Goal: Use online tool/utility: Utilize a website feature to perform a specific function

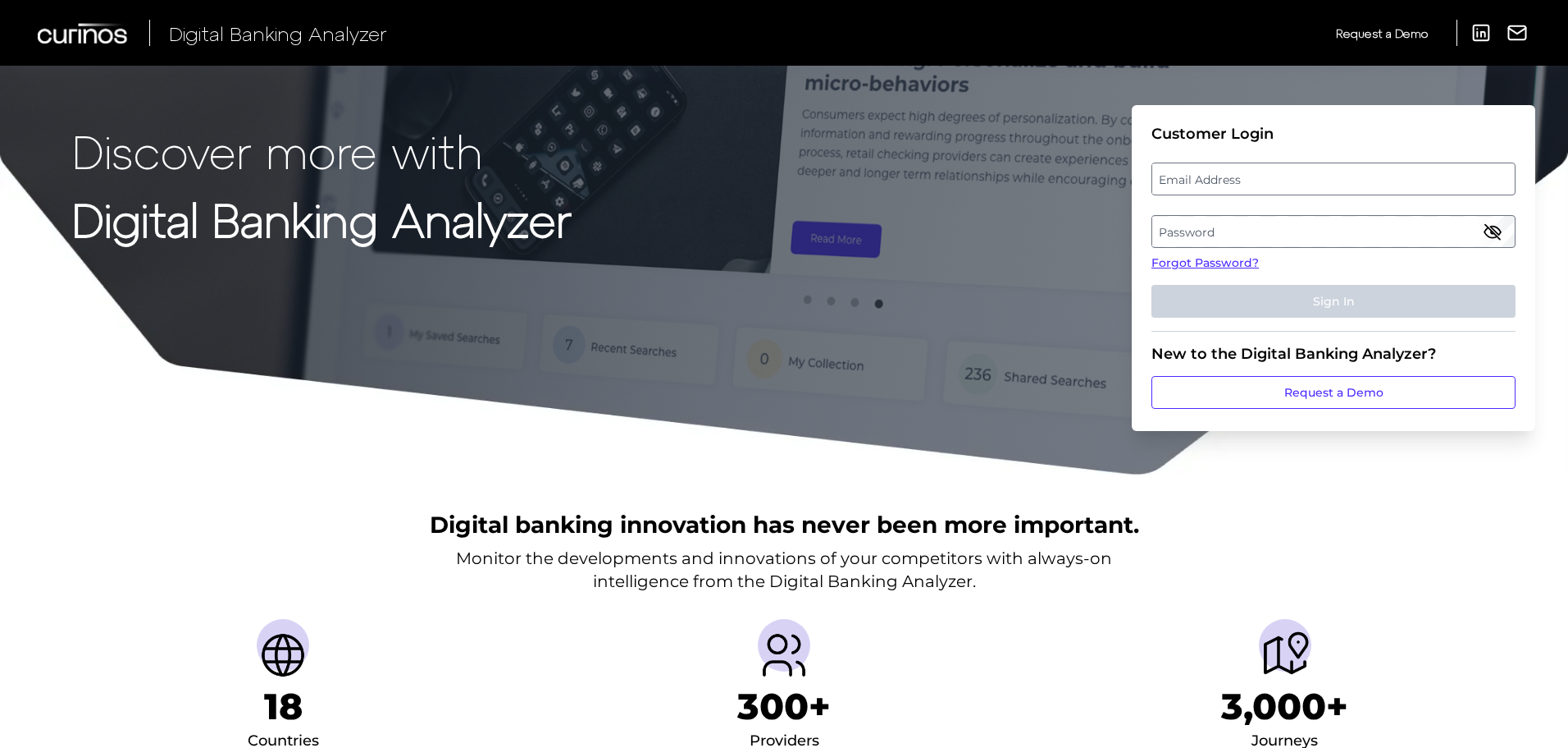
click at [1257, 180] on label "Email Address" at bounding box center [1333, 178] width 362 height 29
click at [1257, 180] on input "email" at bounding box center [1334, 178] width 365 height 32
click at [1257, 180] on input "Email Address" at bounding box center [1334, 178] width 365 height 32
type input "[PERSON_NAME][EMAIL_ADDRESS][PERSON_NAME][DOMAIN_NAME]"
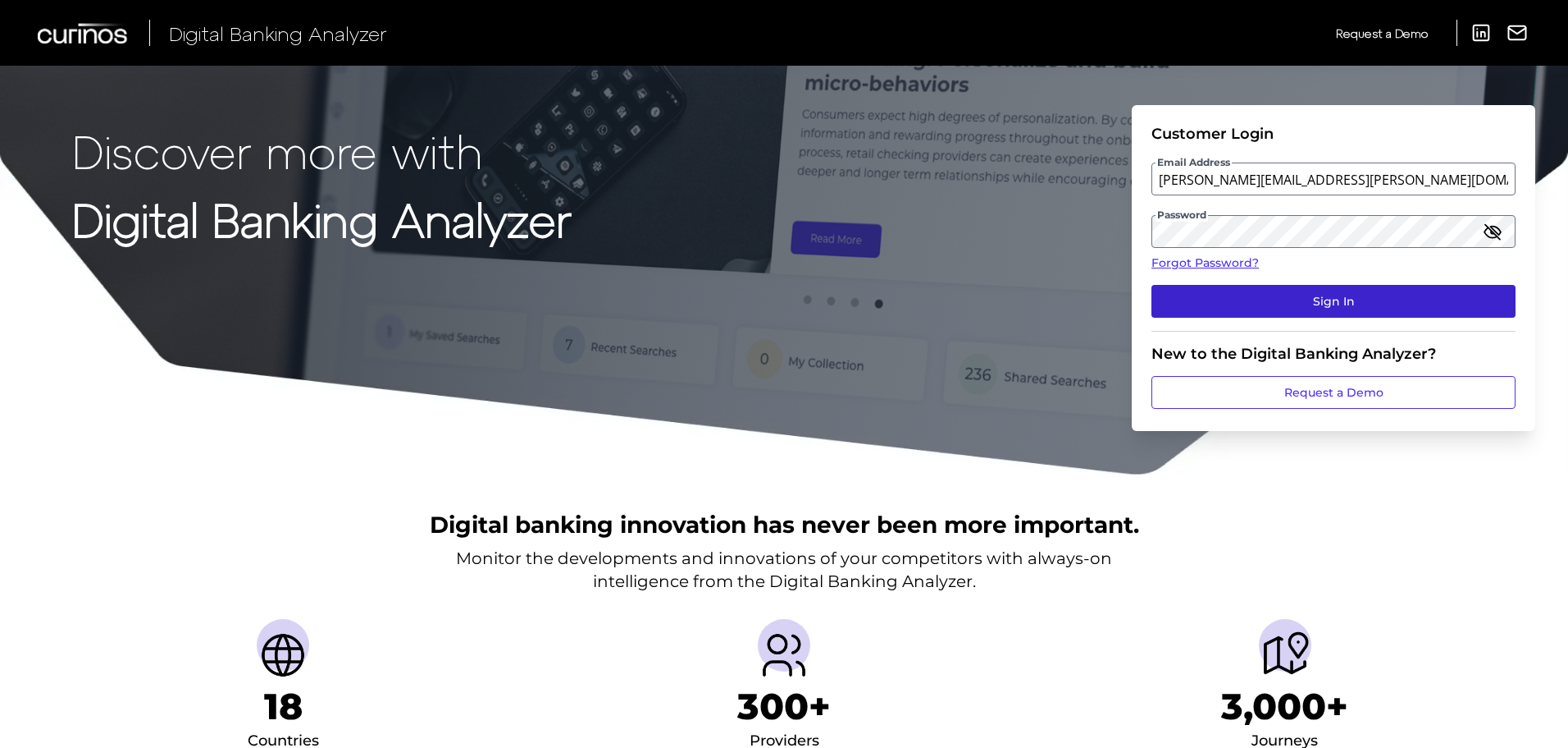
click at [1309, 304] on button "Sign In" at bounding box center [1334, 300] width 365 height 32
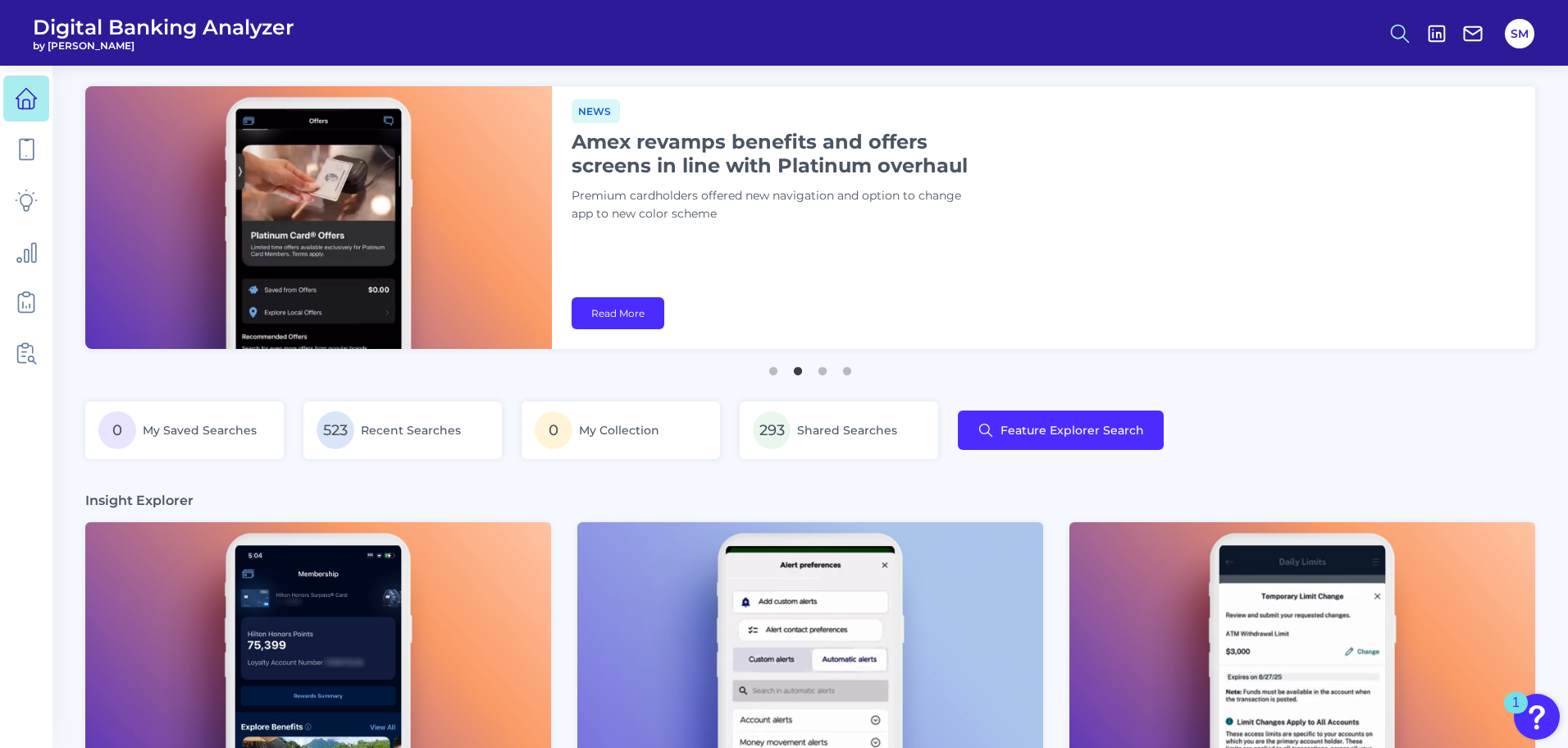
click at [1382, 26] on button at bounding box center [1400, 33] width 38 height 38
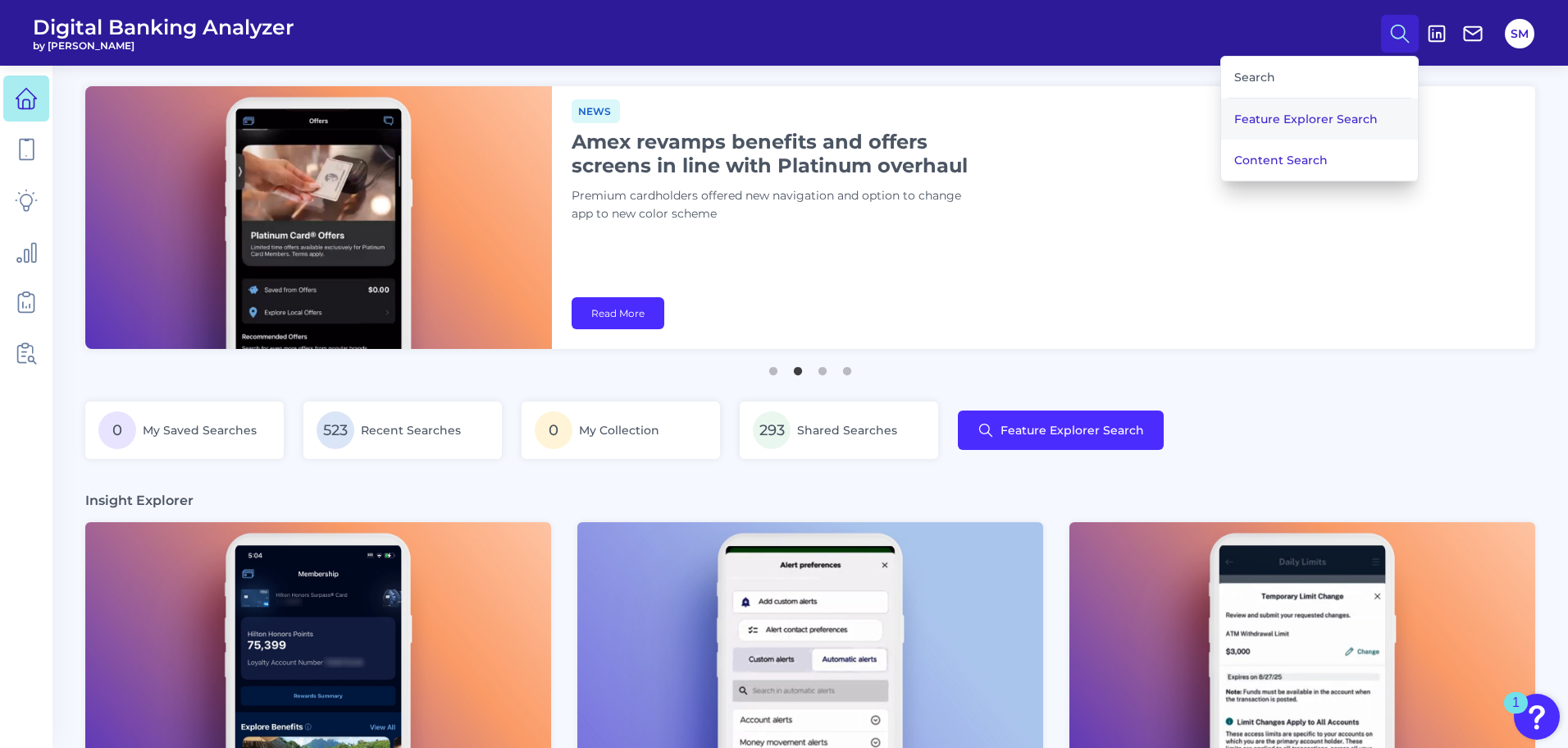
click at [1282, 125] on button "Feature Explorer Search" at bounding box center [1319, 119] width 197 height 41
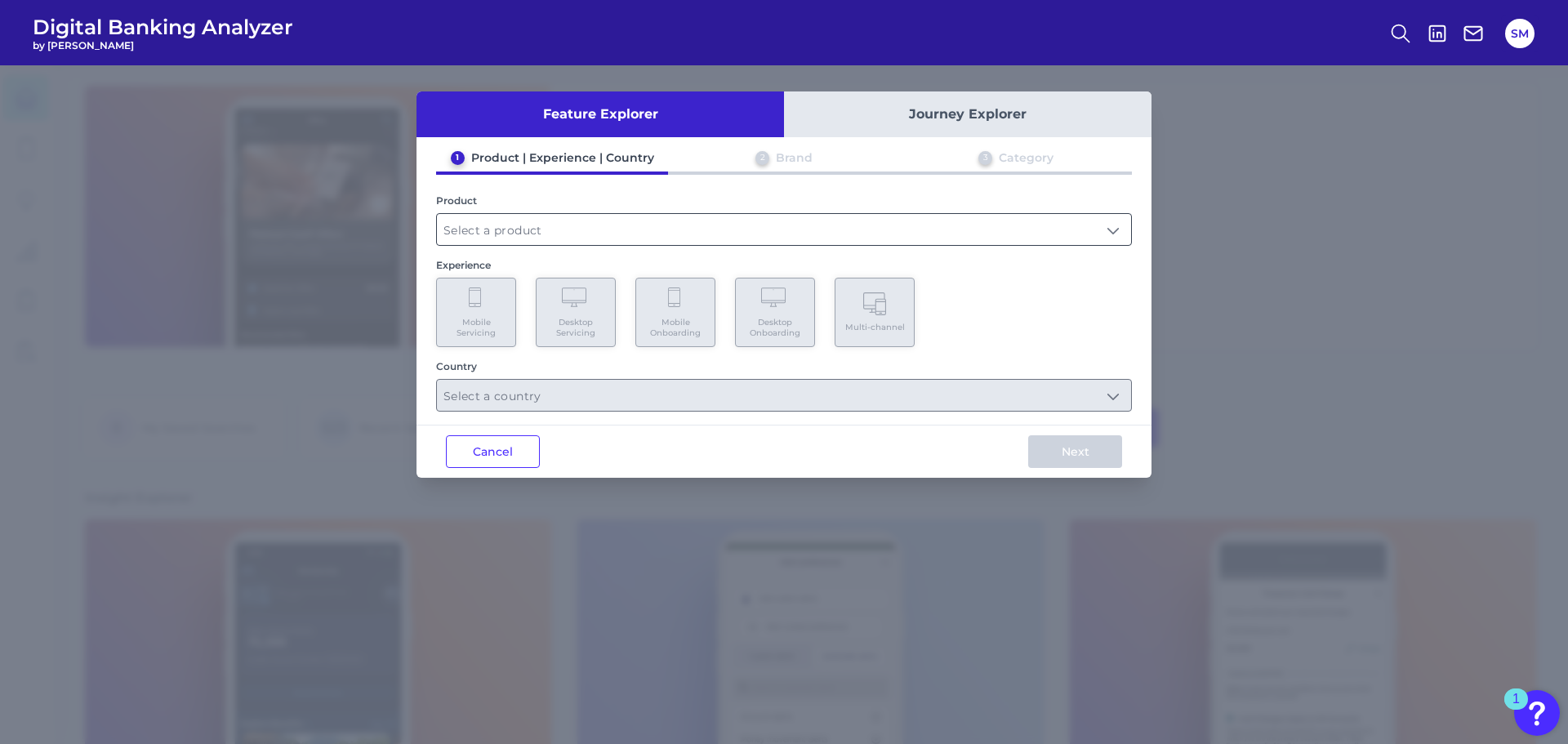
click at [543, 234] on input "text" at bounding box center [784, 229] width 694 height 31
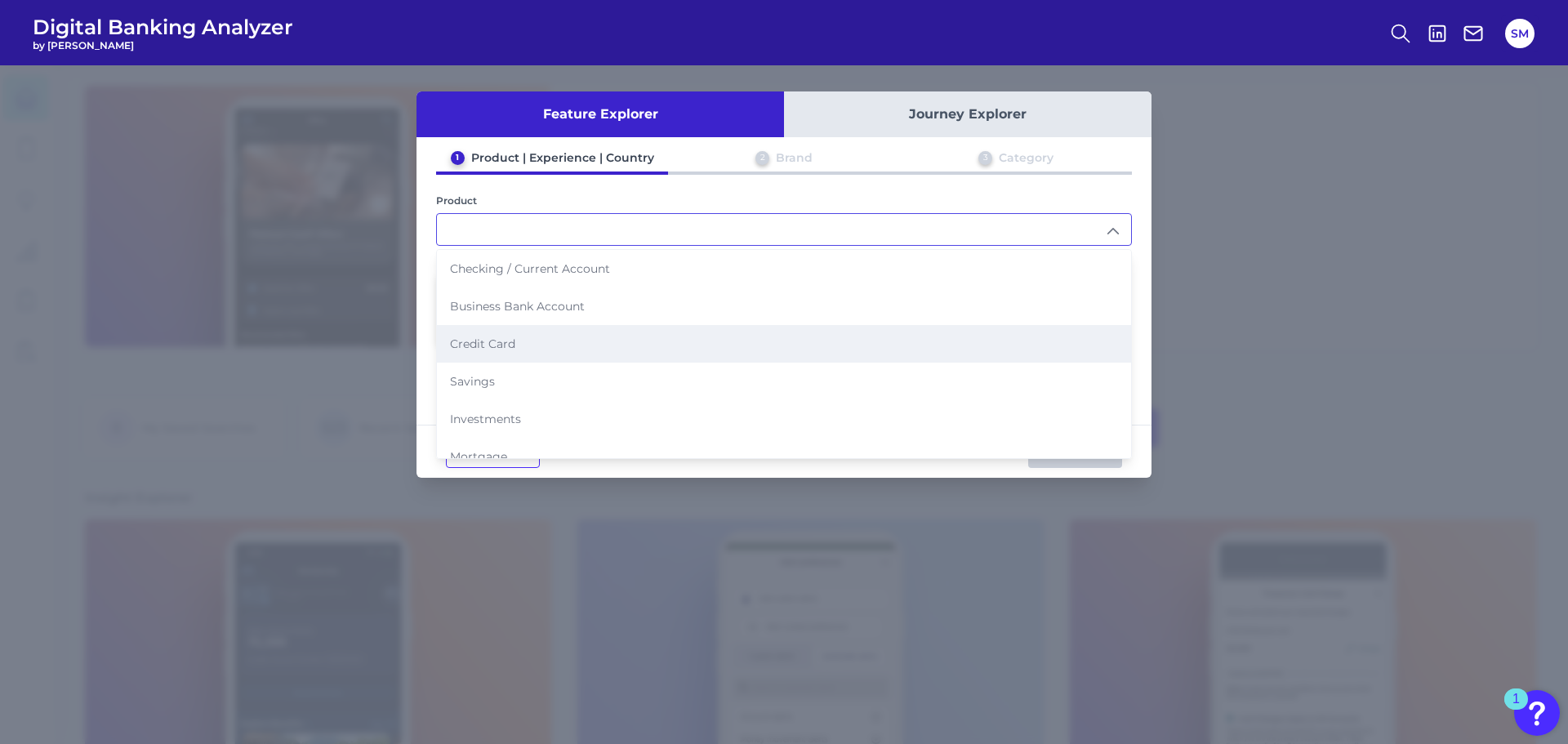
click at [524, 336] on li "Credit Card" at bounding box center [784, 343] width 694 height 38
type input "Credit Card"
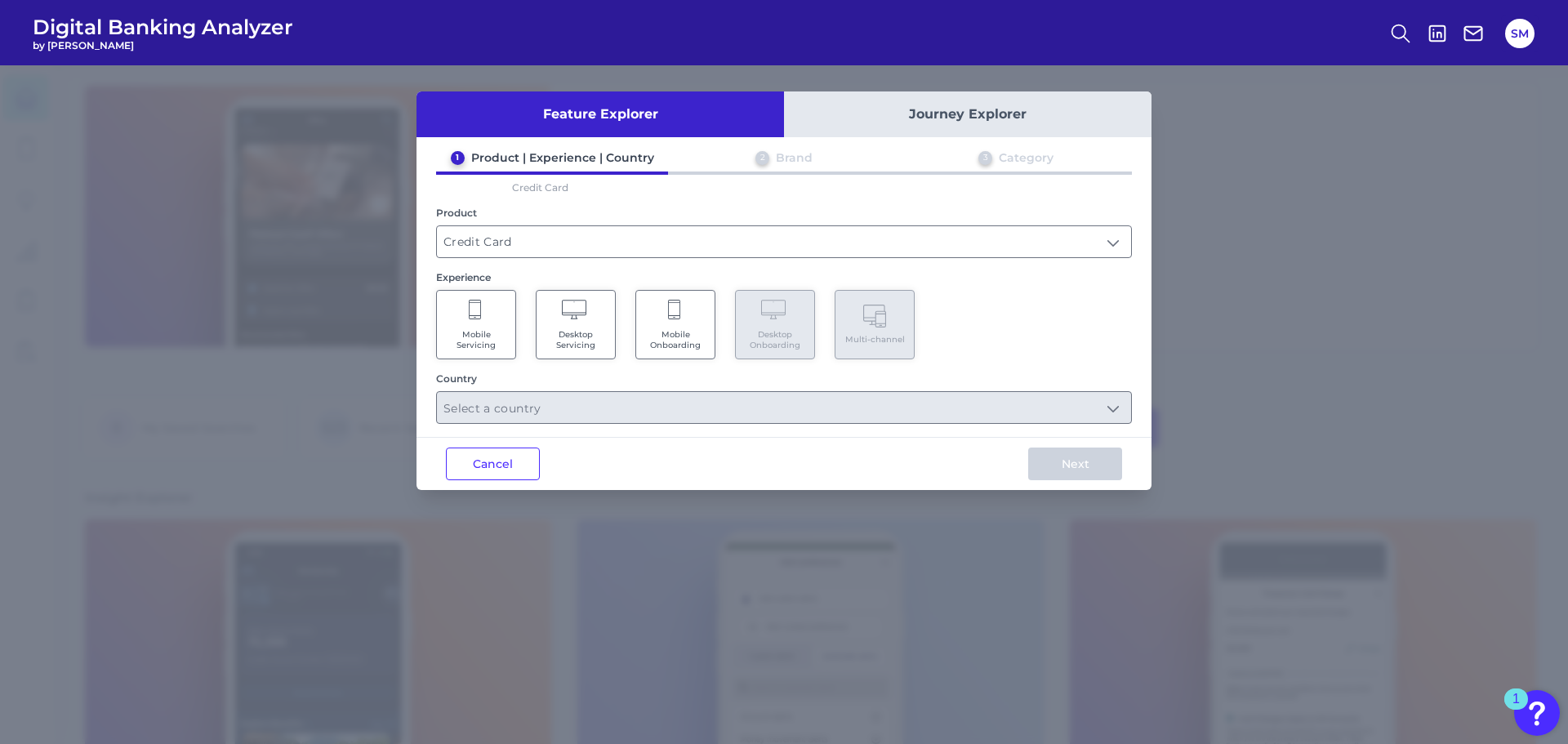
click at [470, 337] on span "Mobile Servicing" at bounding box center [476, 339] width 62 height 21
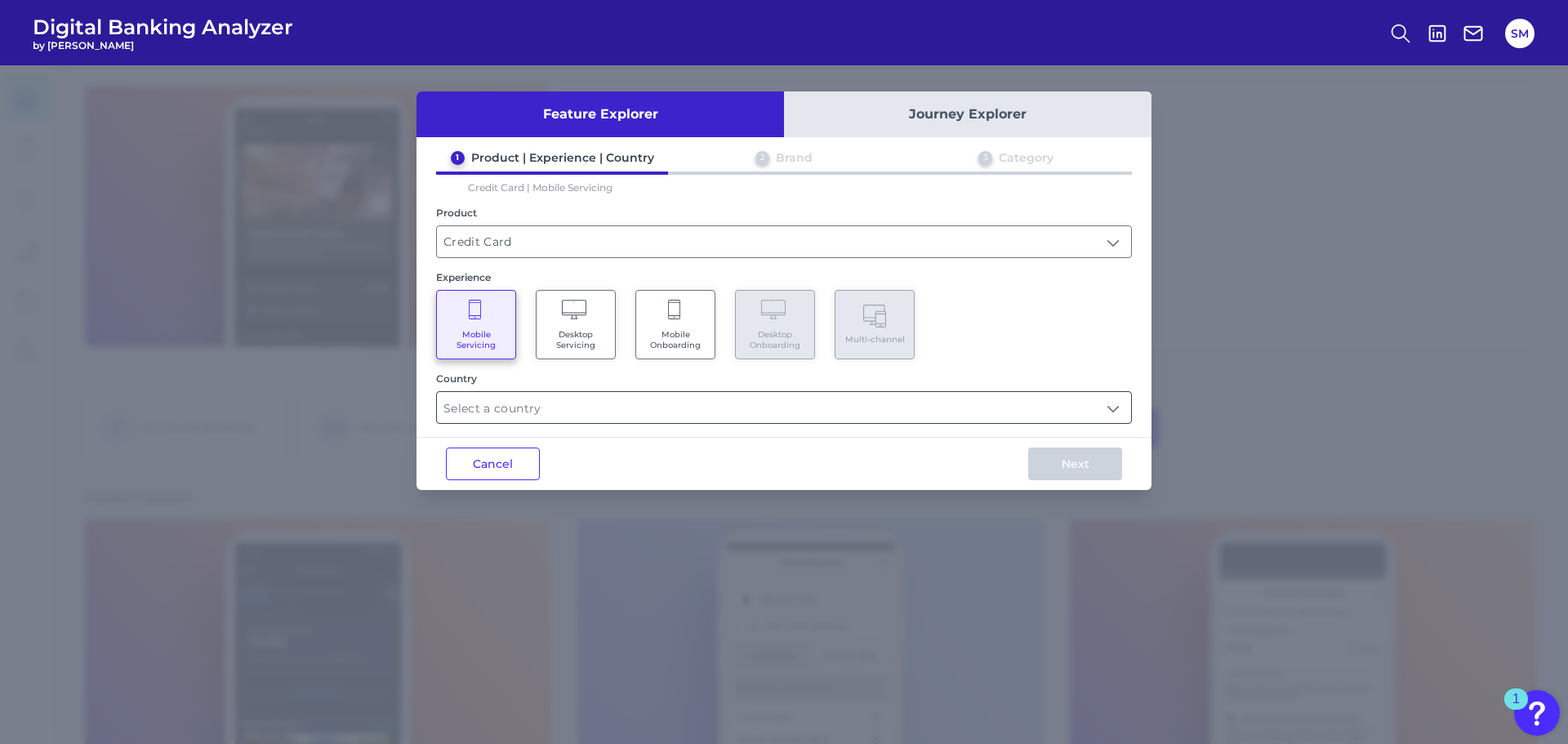
click at [521, 405] on input "text" at bounding box center [784, 408] width 694 height 31
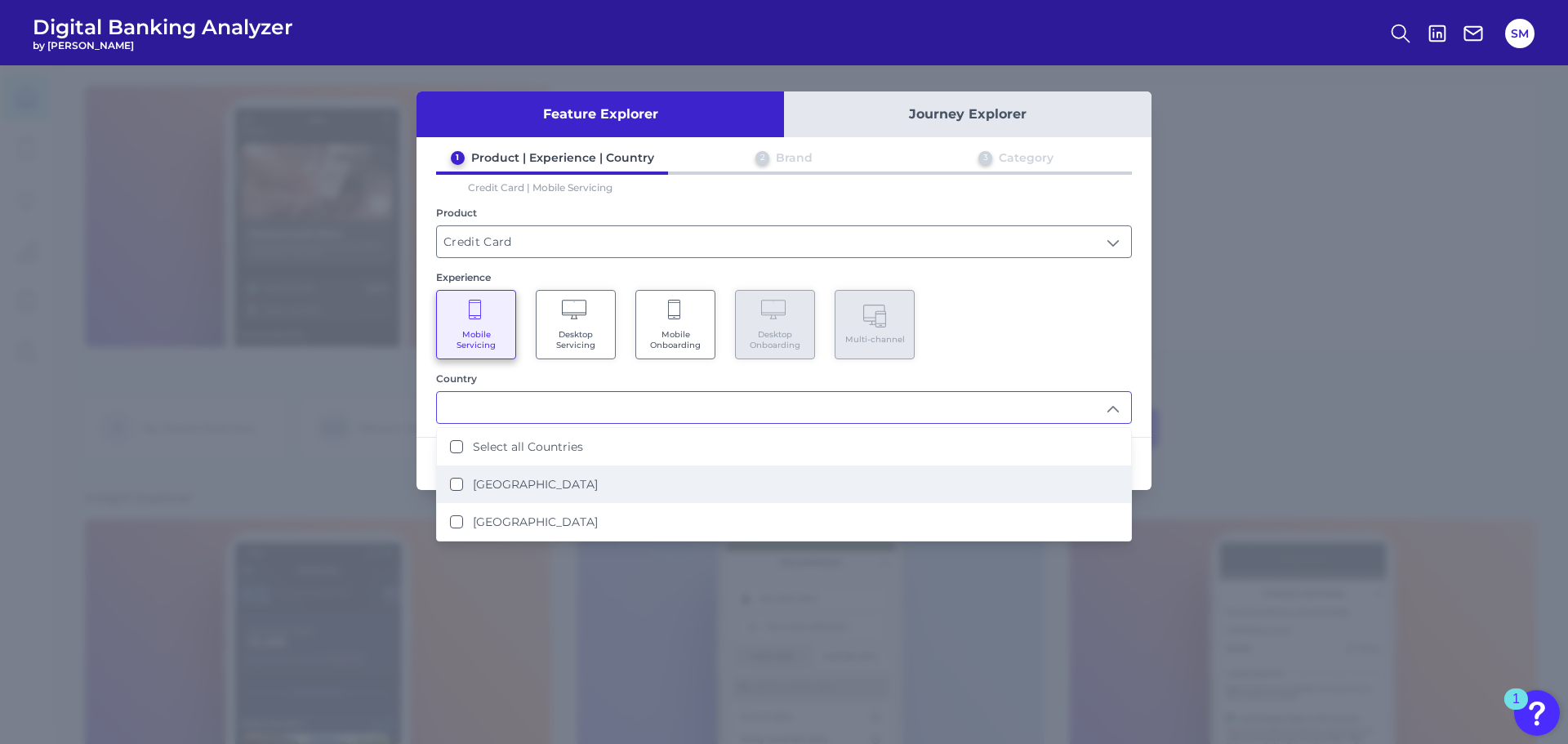
click at [462, 478] on Kingdom "[GEOGRAPHIC_DATA]" at bounding box center [456, 484] width 13 height 13
type input "[GEOGRAPHIC_DATA]"
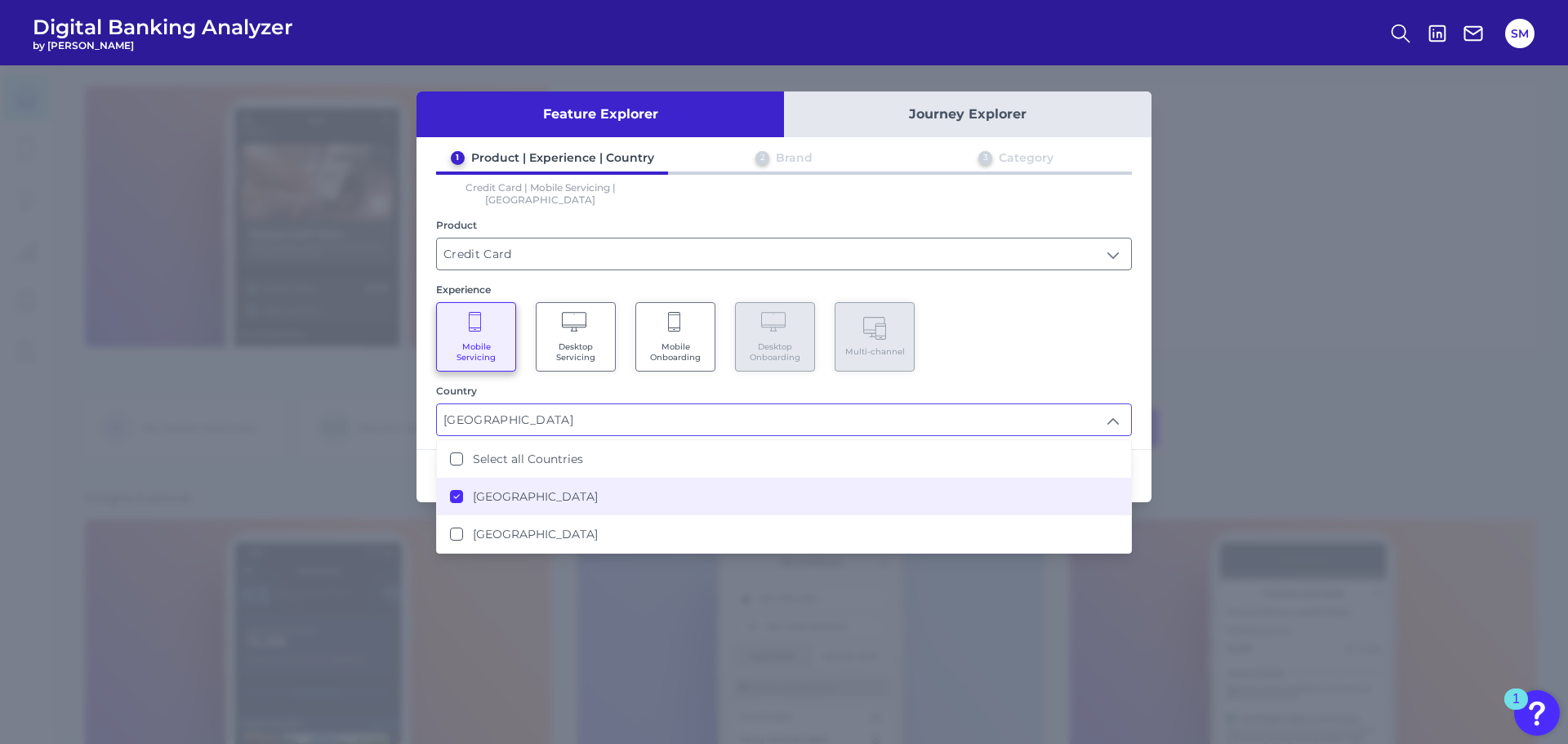
scroll to position [1, 0]
click at [1025, 341] on div "Mobile Servicing Desktop Servicing Mobile Onboarding Desktop Onboarding Multi-c…" at bounding box center [784, 336] width 696 height 69
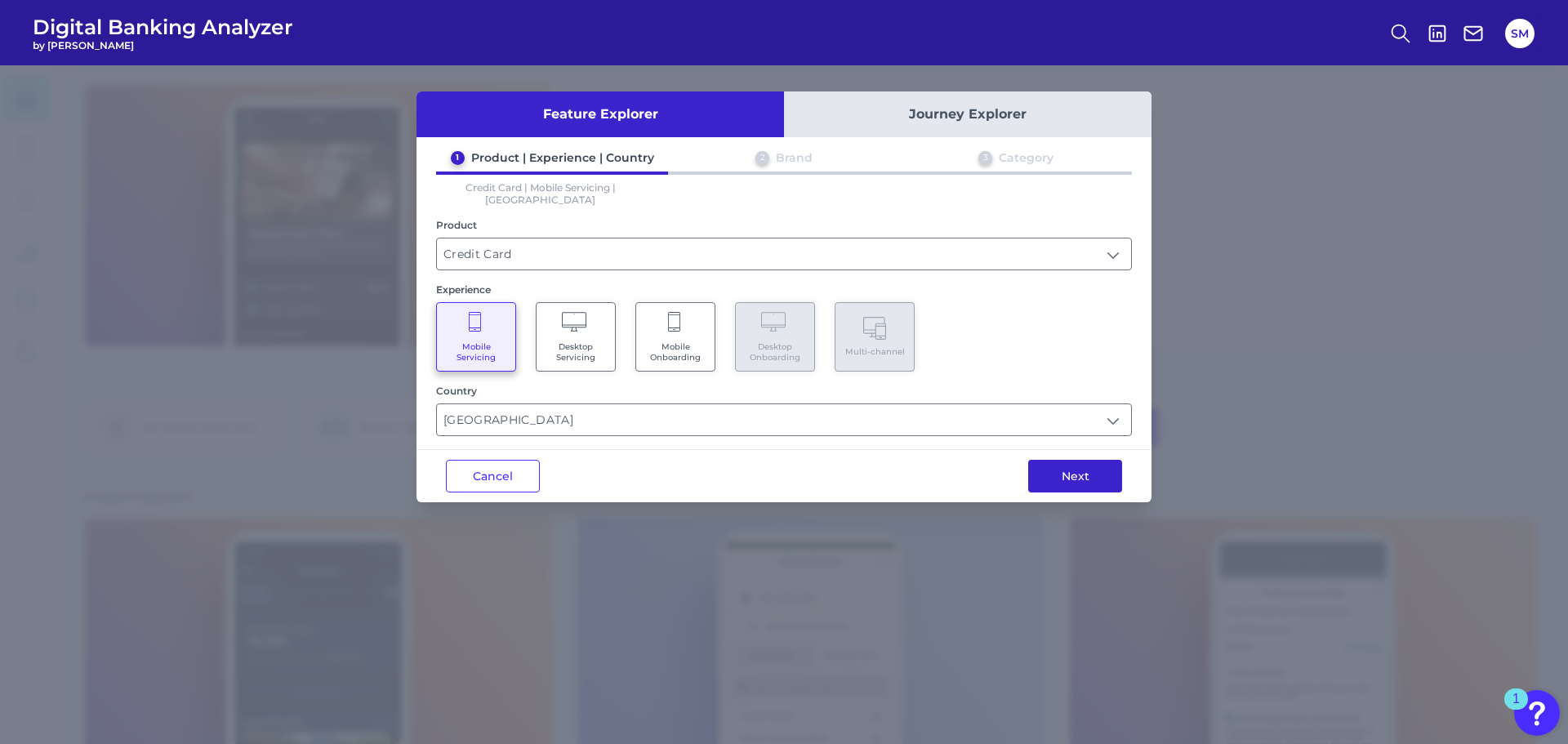
click at [1071, 459] on button "Next" at bounding box center [1075, 475] width 94 height 32
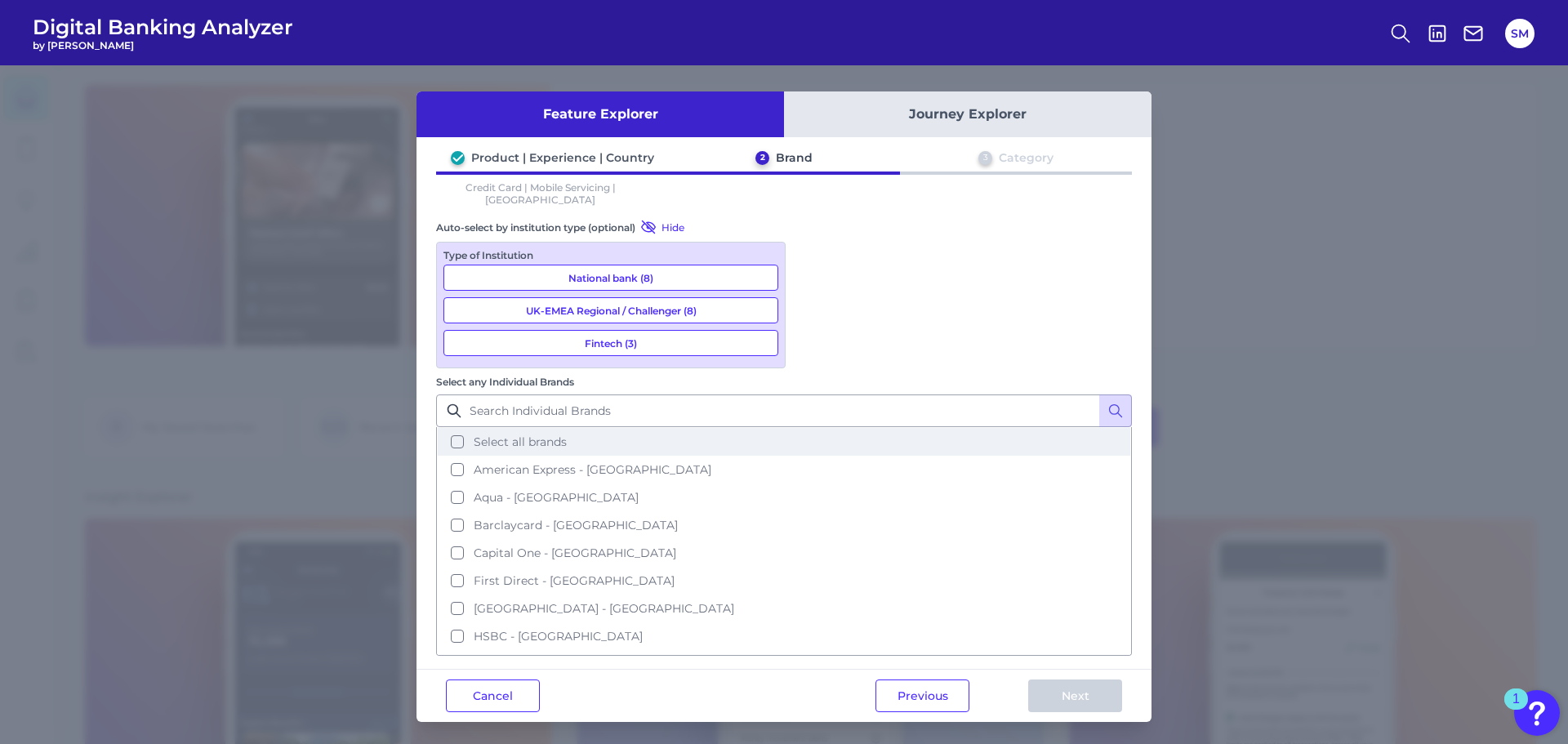
click at [567, 434] on span "Select all brands" at bounding box center [519, 441] width 93 height 15
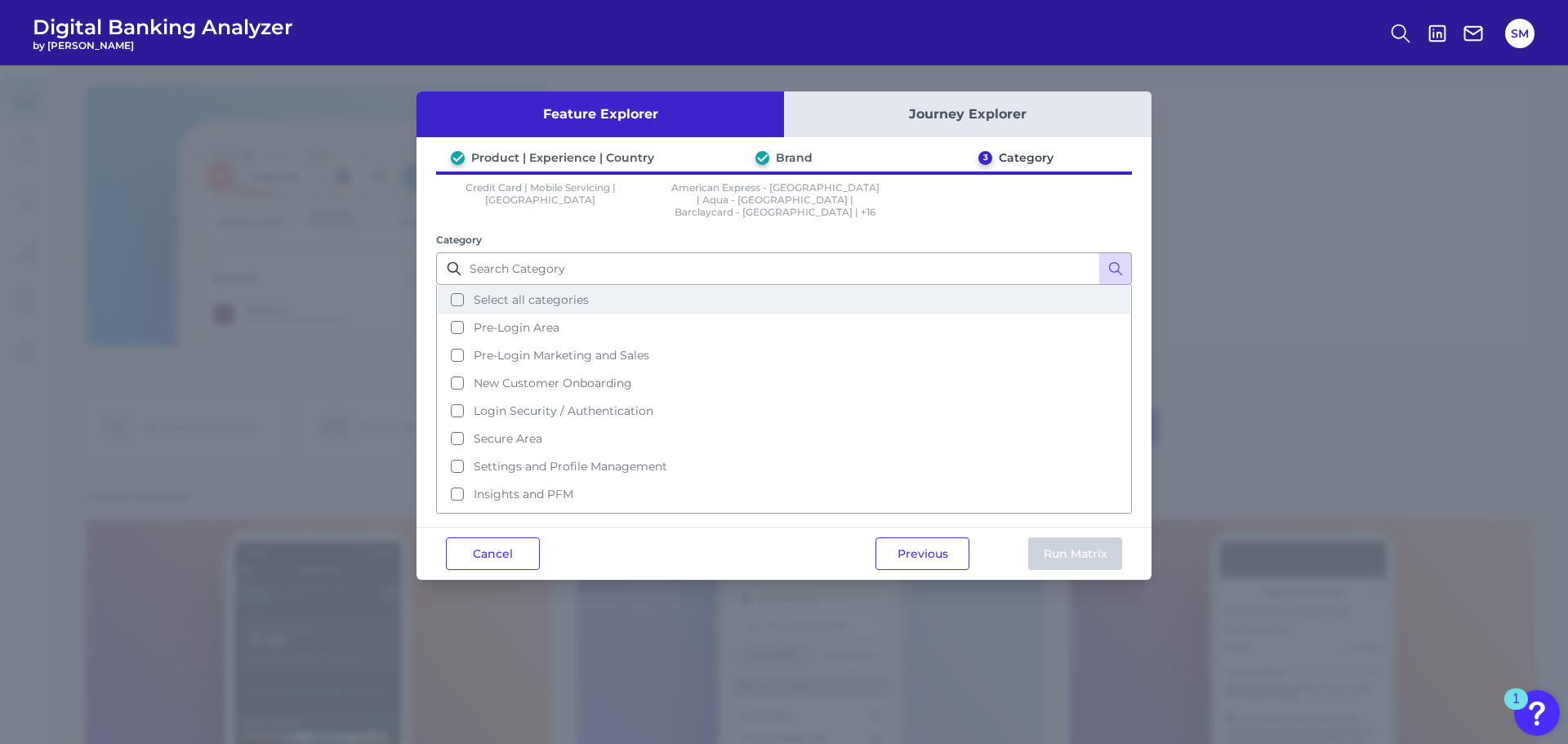
click at [594, 286] on button "Select all categories" at bounding box center [784, 299] width 693 height 27
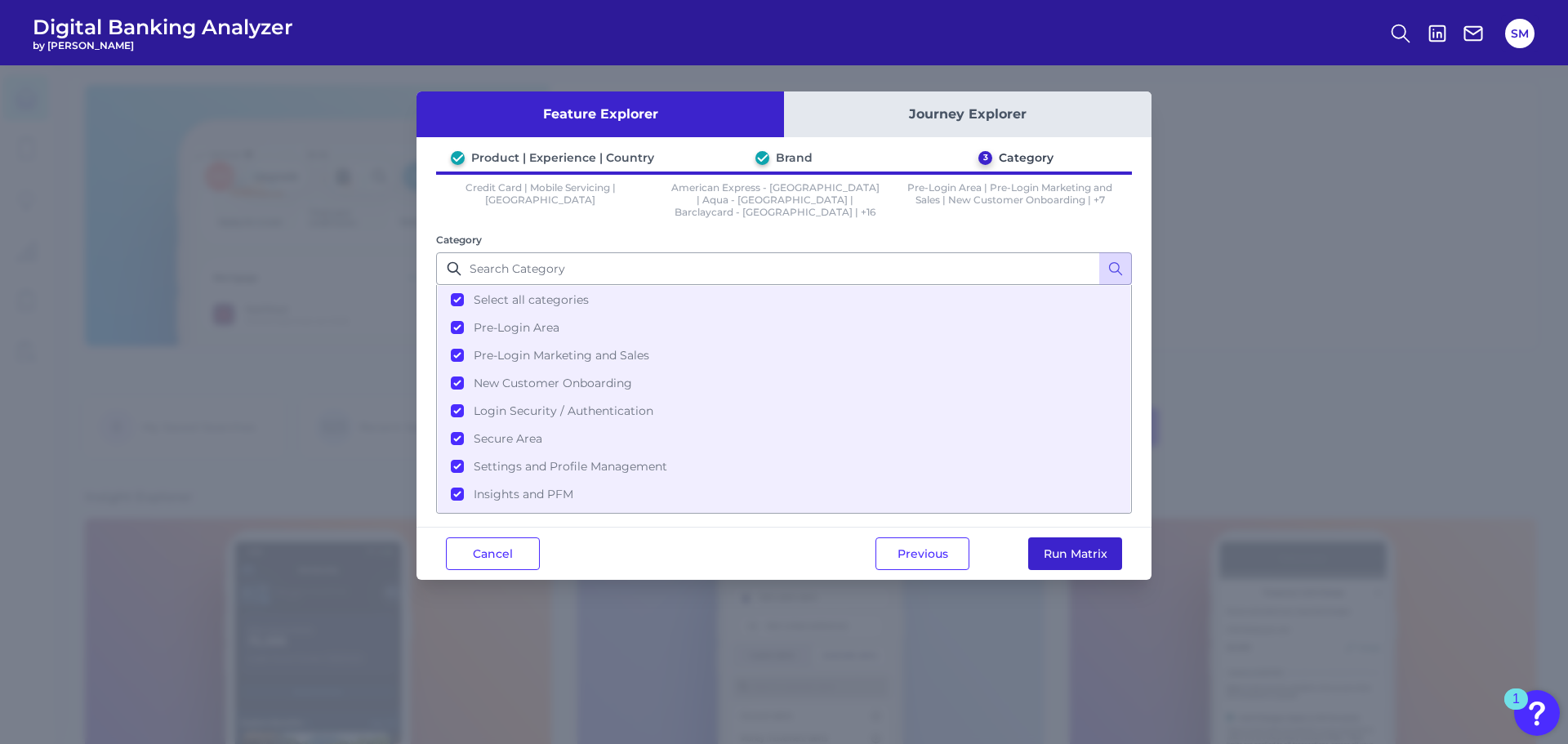
click at [1099, 551] on button "Run Matrix" at bounding box center [1075, 553] width 94 height 32
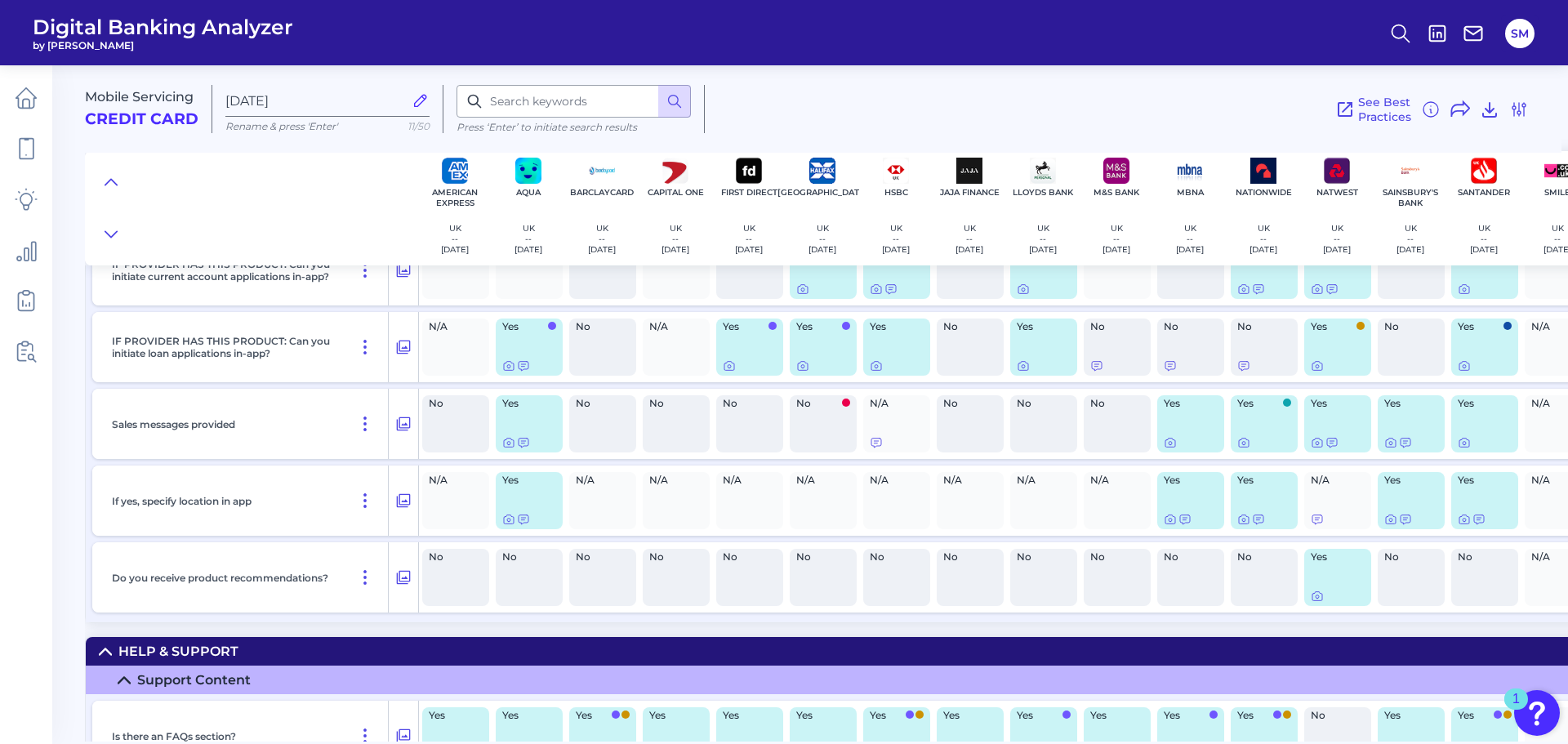
scroll to position [22853, 0]
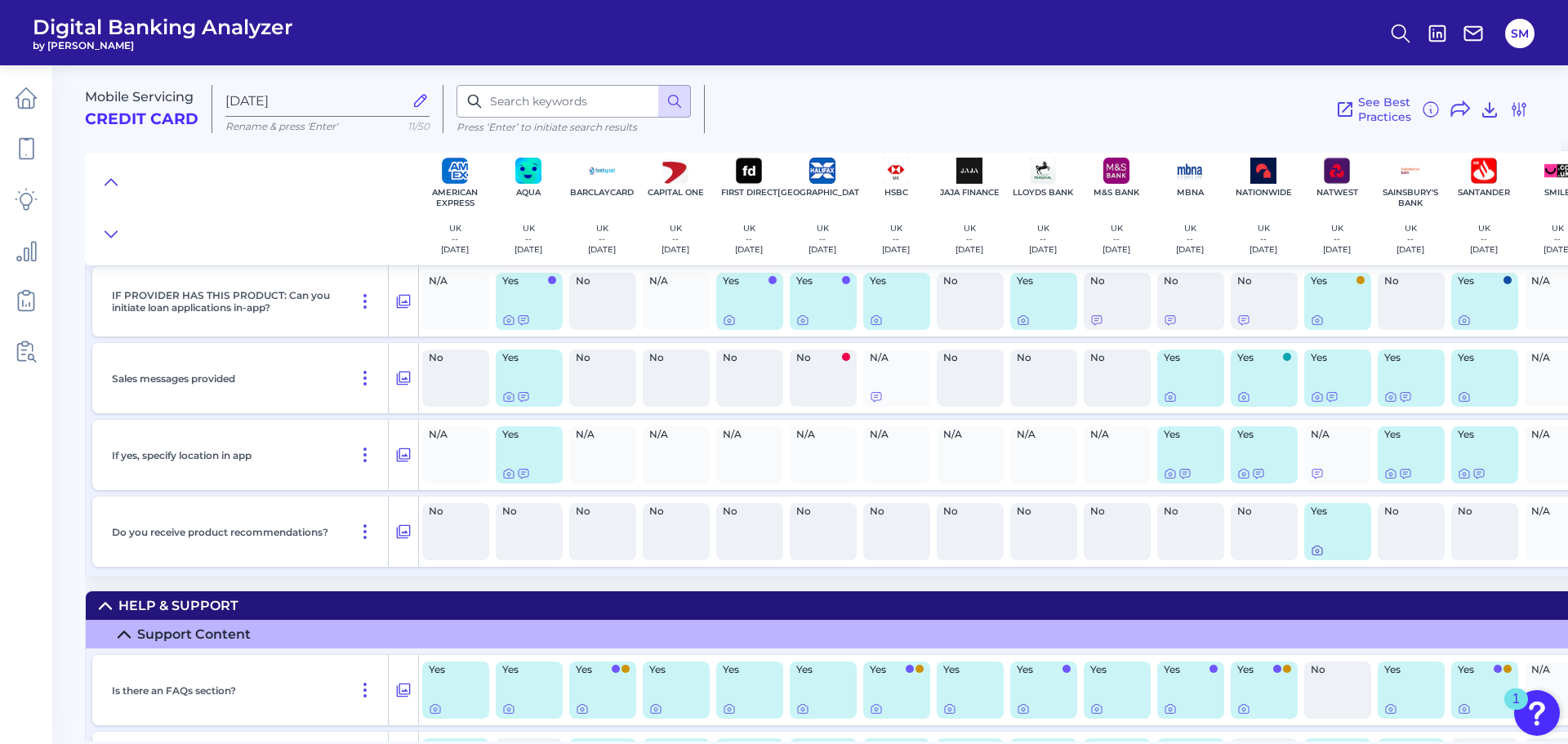
click at [1317, 549] on icon at bounding box center [1316, 550] width 3 height 3
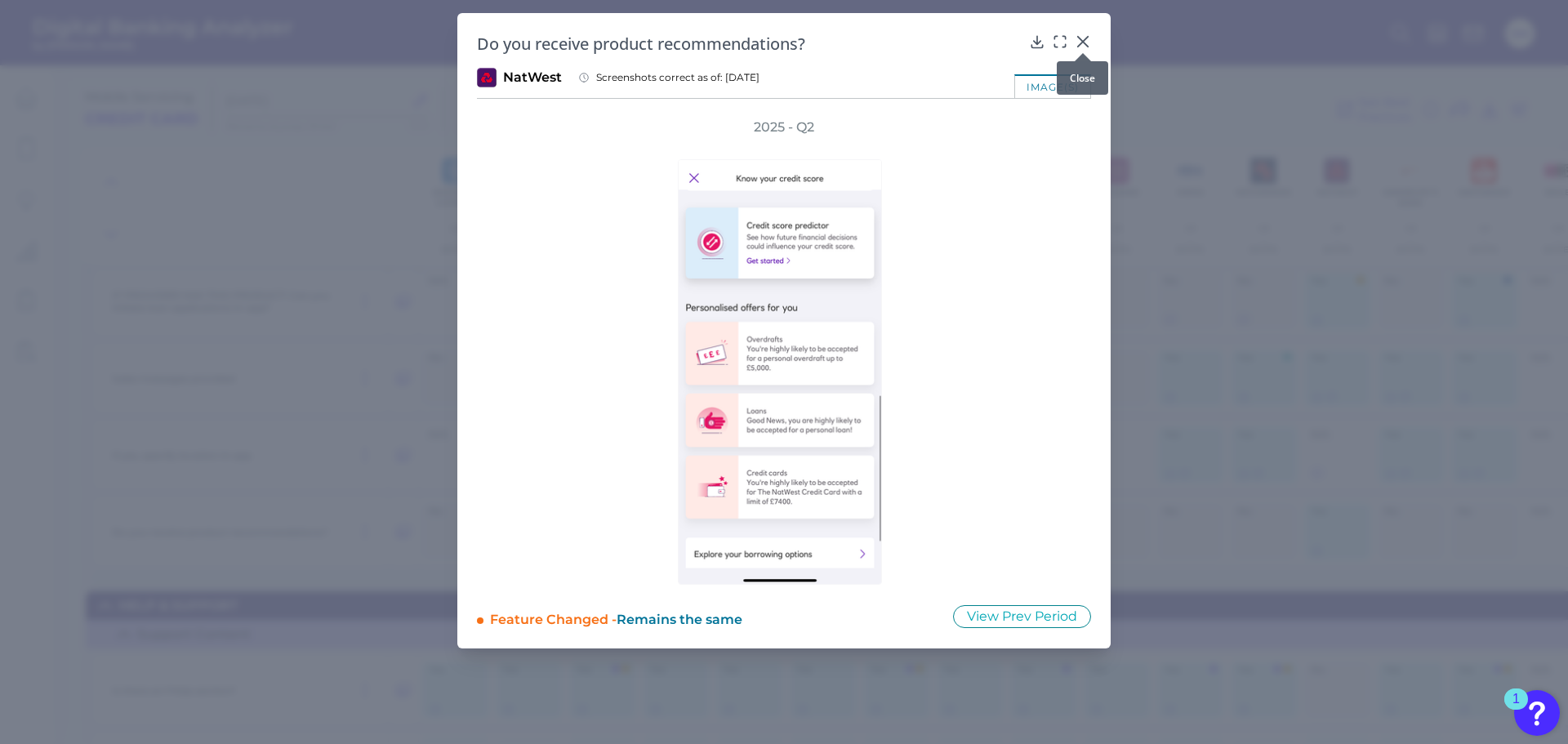
click at [1082, 44] on icon at bounding box center [1083, 41] width 17 height 17
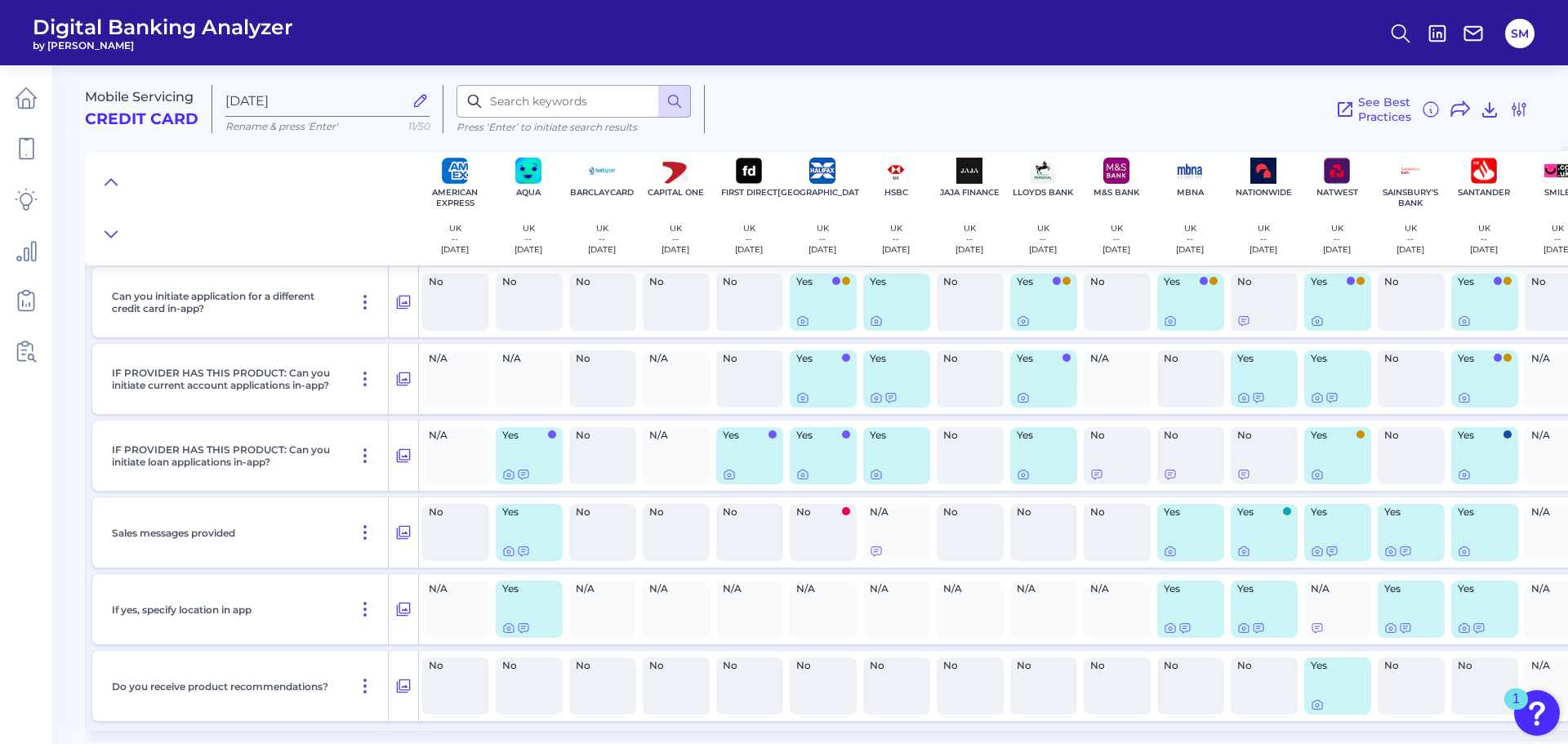
scroll to position [22660, 0]
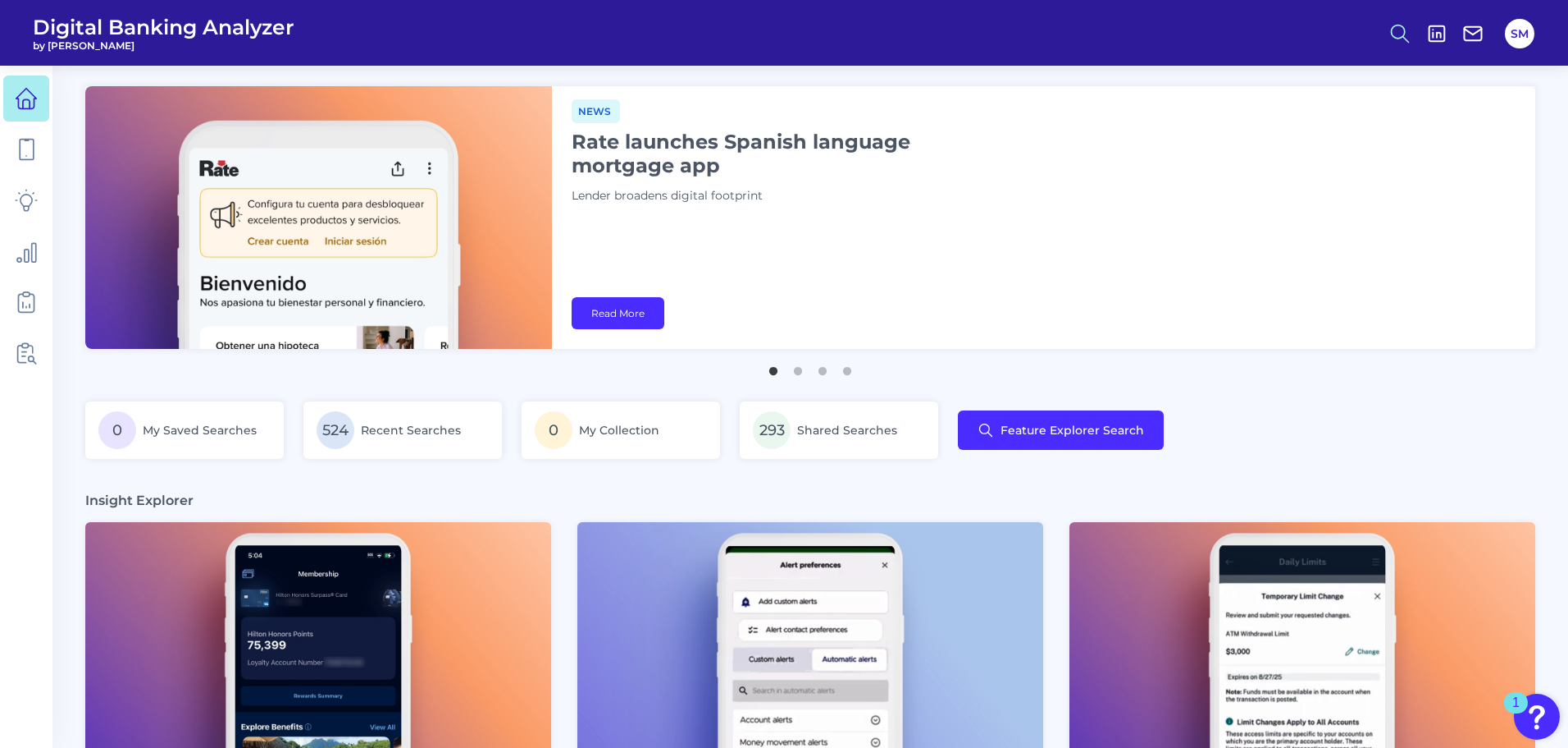
click at [1404, 39] on icon at bounding box center [1399, 33] width 23 height 23
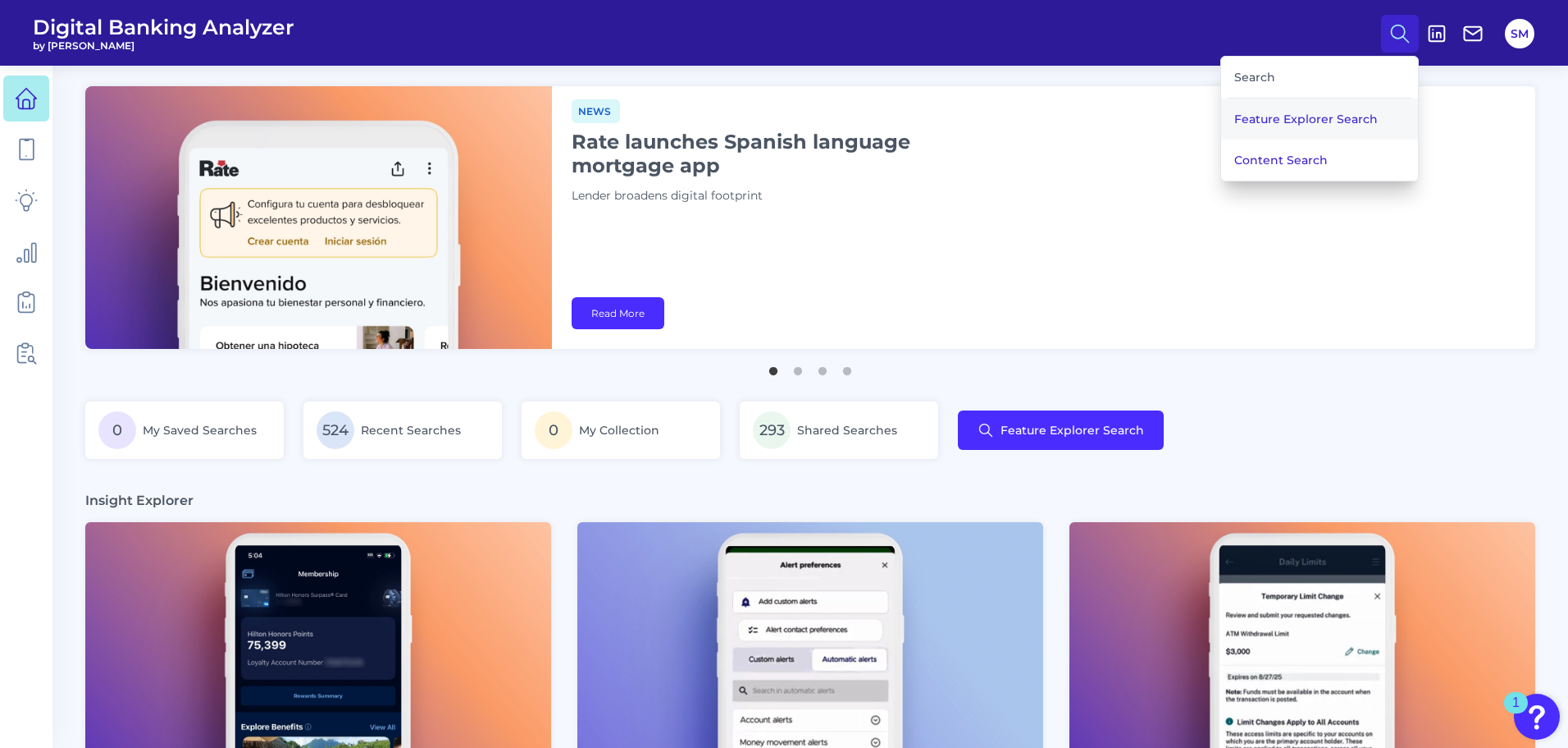
click at [1261, 115] on button "Feature Explorer Search" at bounding box center [1319, 119] width 197 height 41
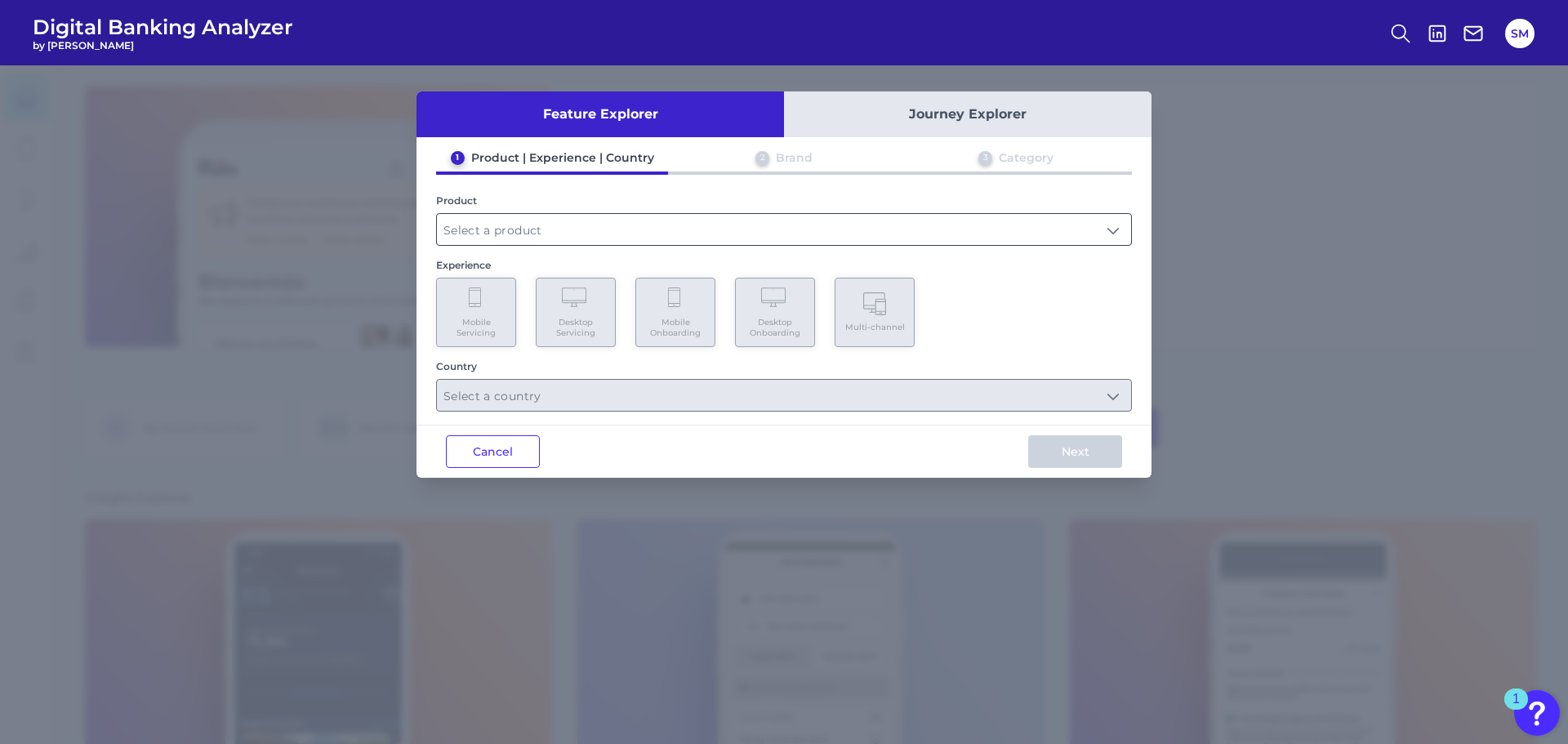
click at [501, 216] on input "text" at bounding box center [784, 229] width 694 height 31
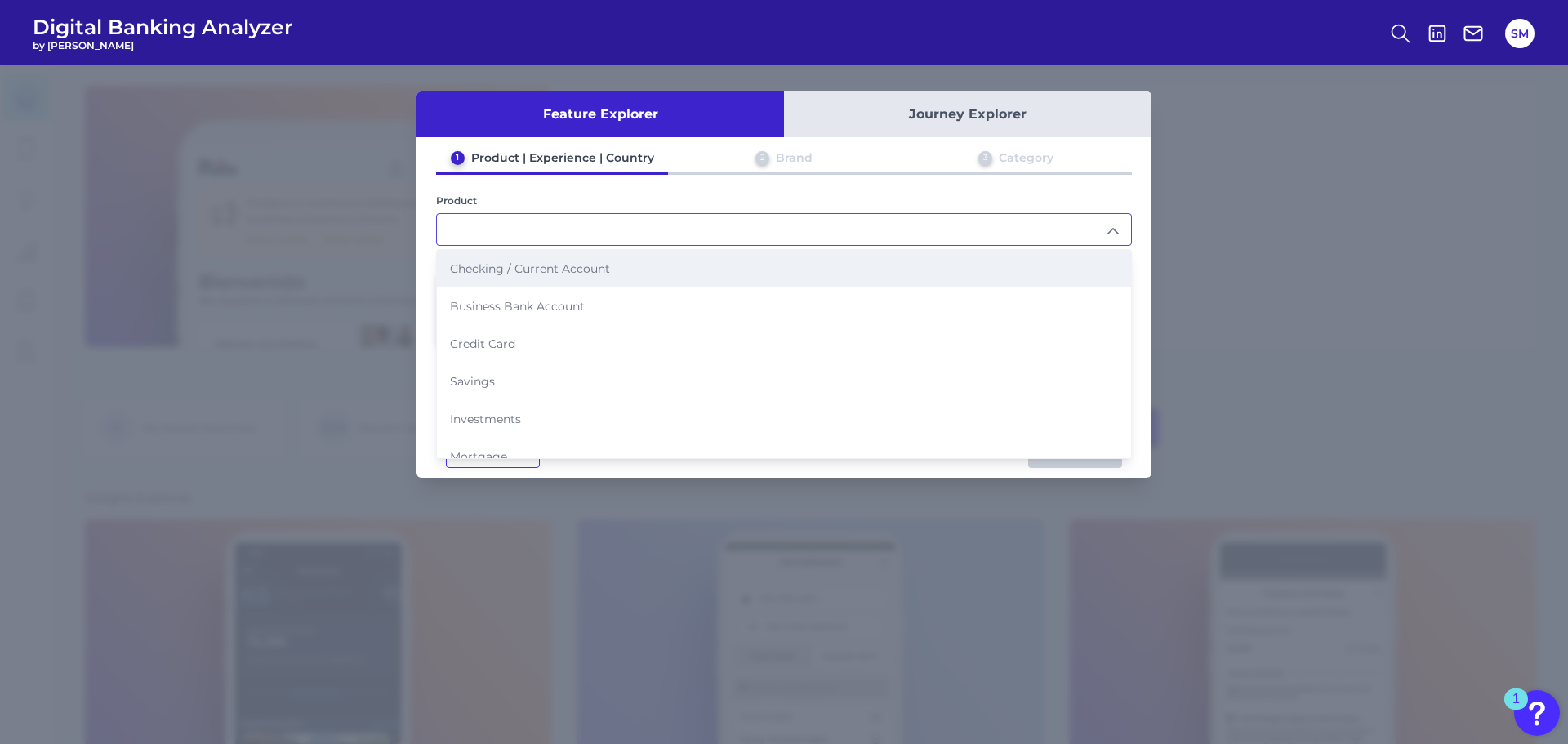
click at [516, 273] on span "Checking / Current Account" at bounding box center [530, 268] width 160 height 15
type input "Checking / Current Account"
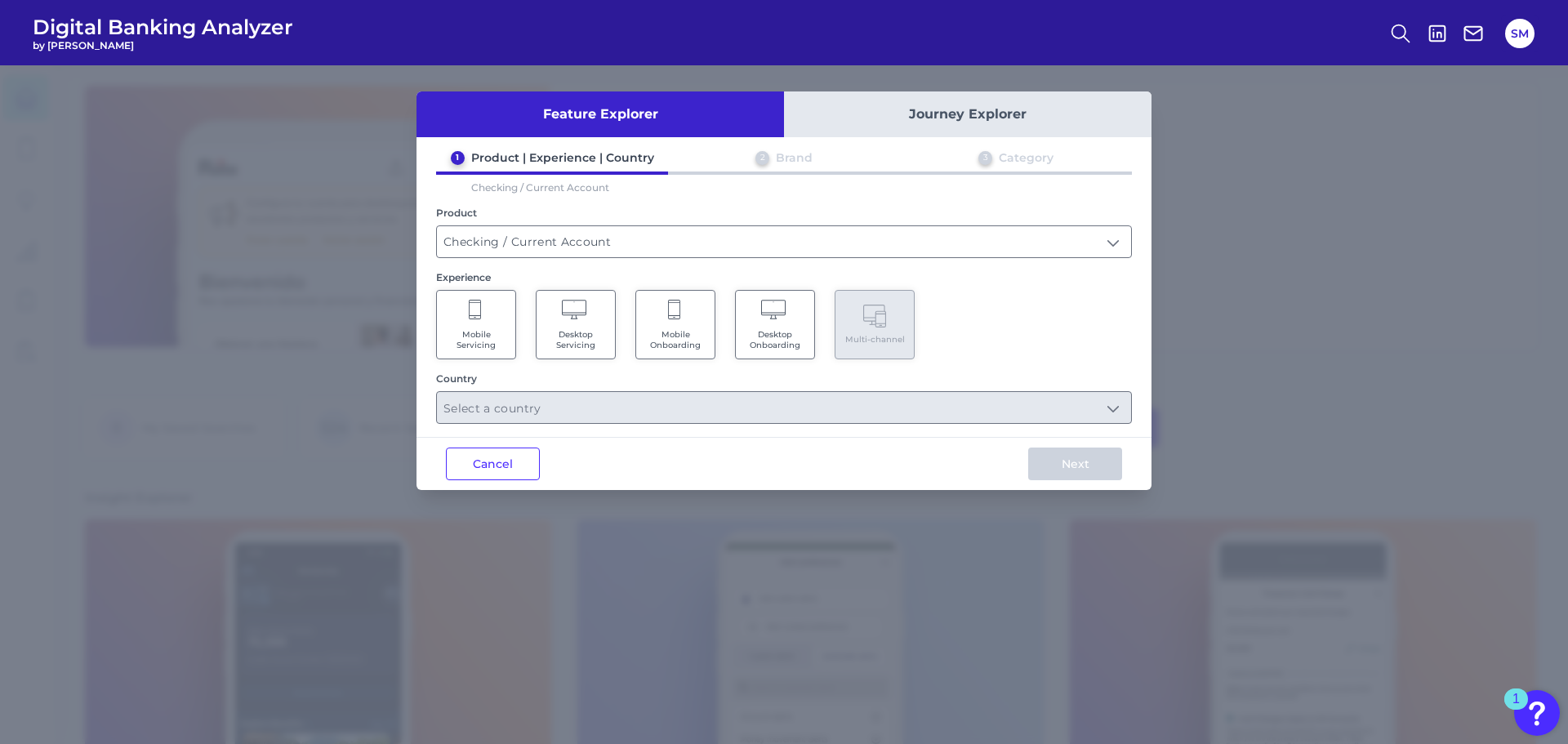
click at [477, 311] on icon at bounding box center [475, 310] width 15 height 22
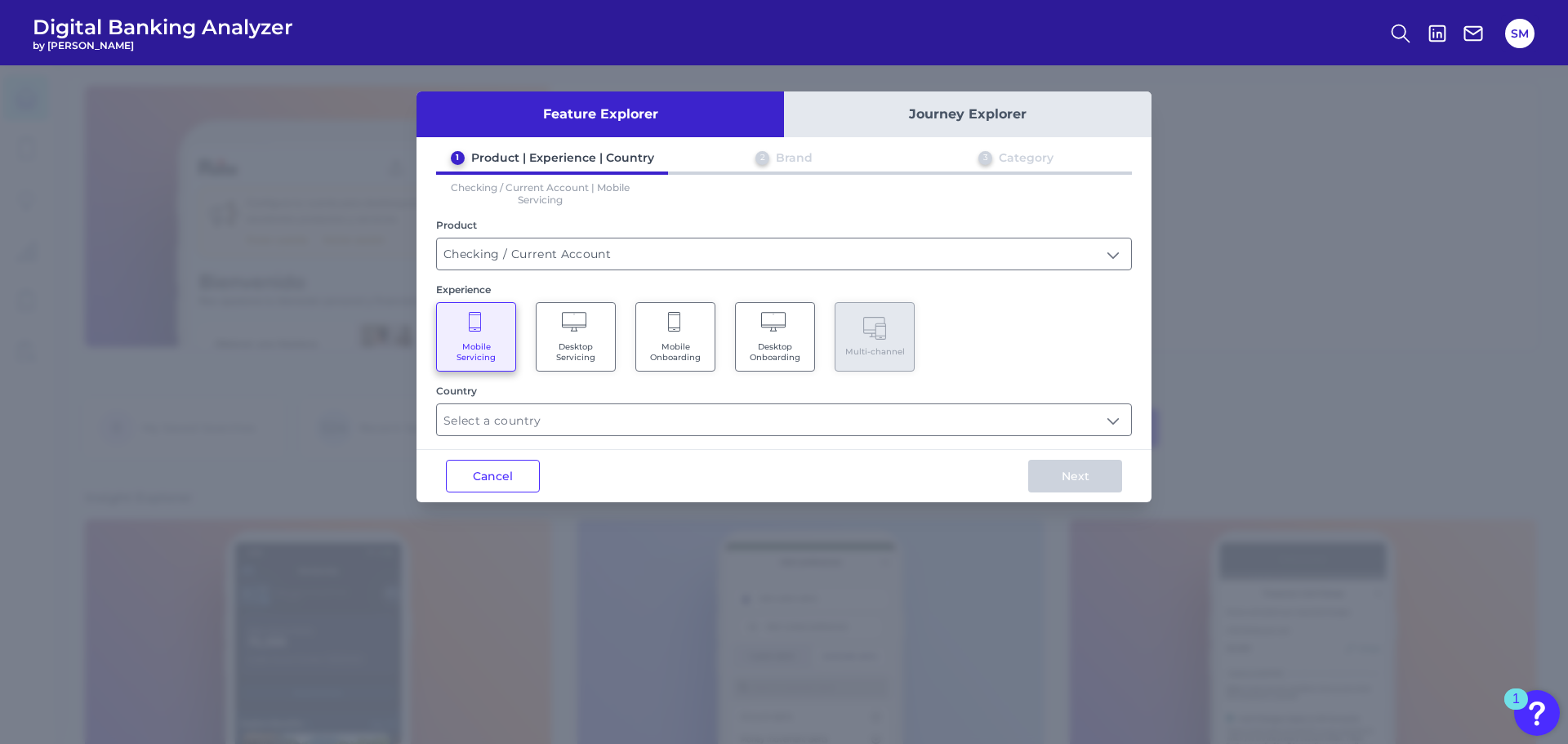
click at [520, 437] on div "Feature Explorer Journey Explorer 1 Product | Experience | Country 2 Brand 3 Ca…" at bounding box center [784, 296] width 735 height 411
click at [494, 424] on input "text" at bounding box center [784, 419] width 694 height 31
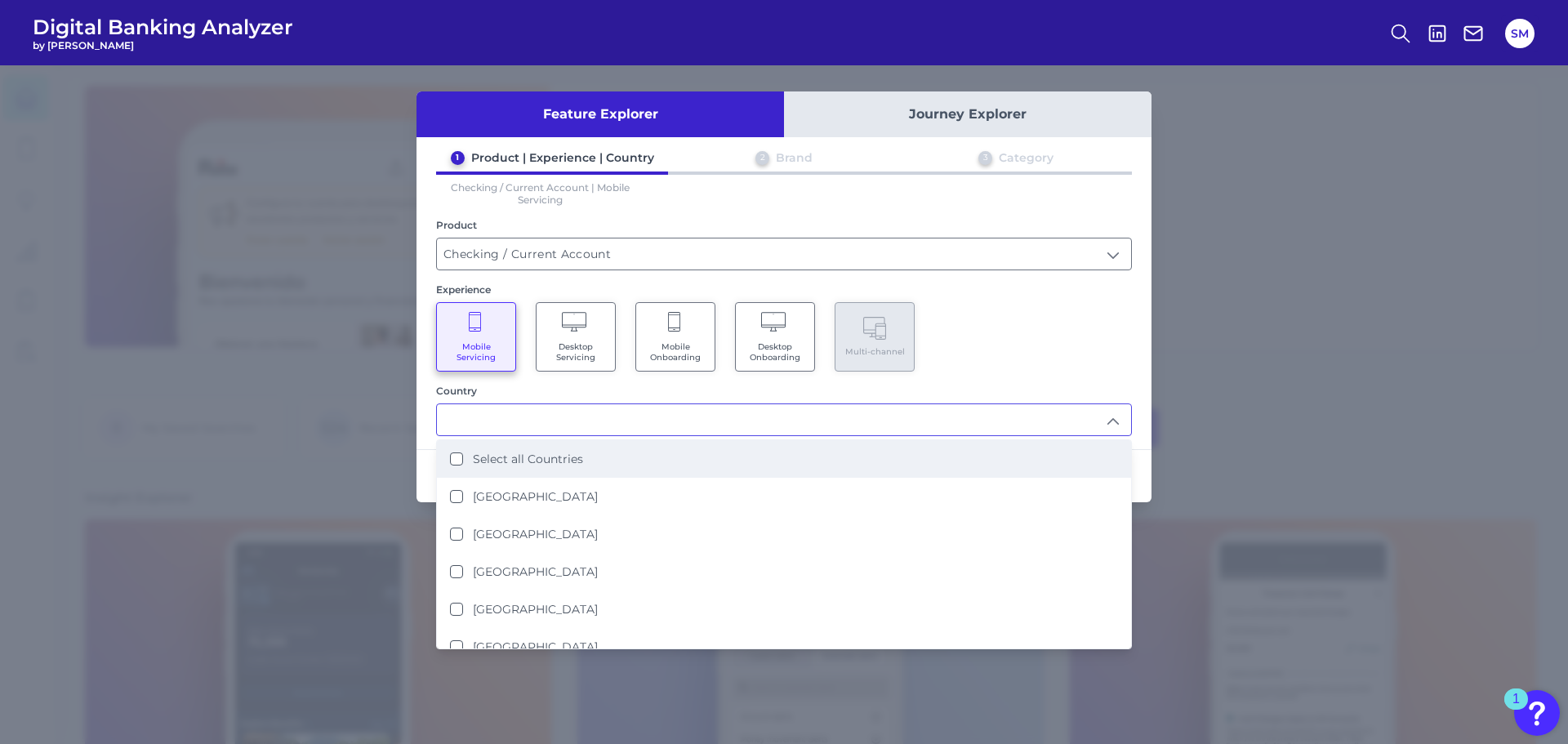
click at [496, 449] on li "Select all Countries" at bounding box center [784, 458] width 694 height 38
type input "Select all Countries"
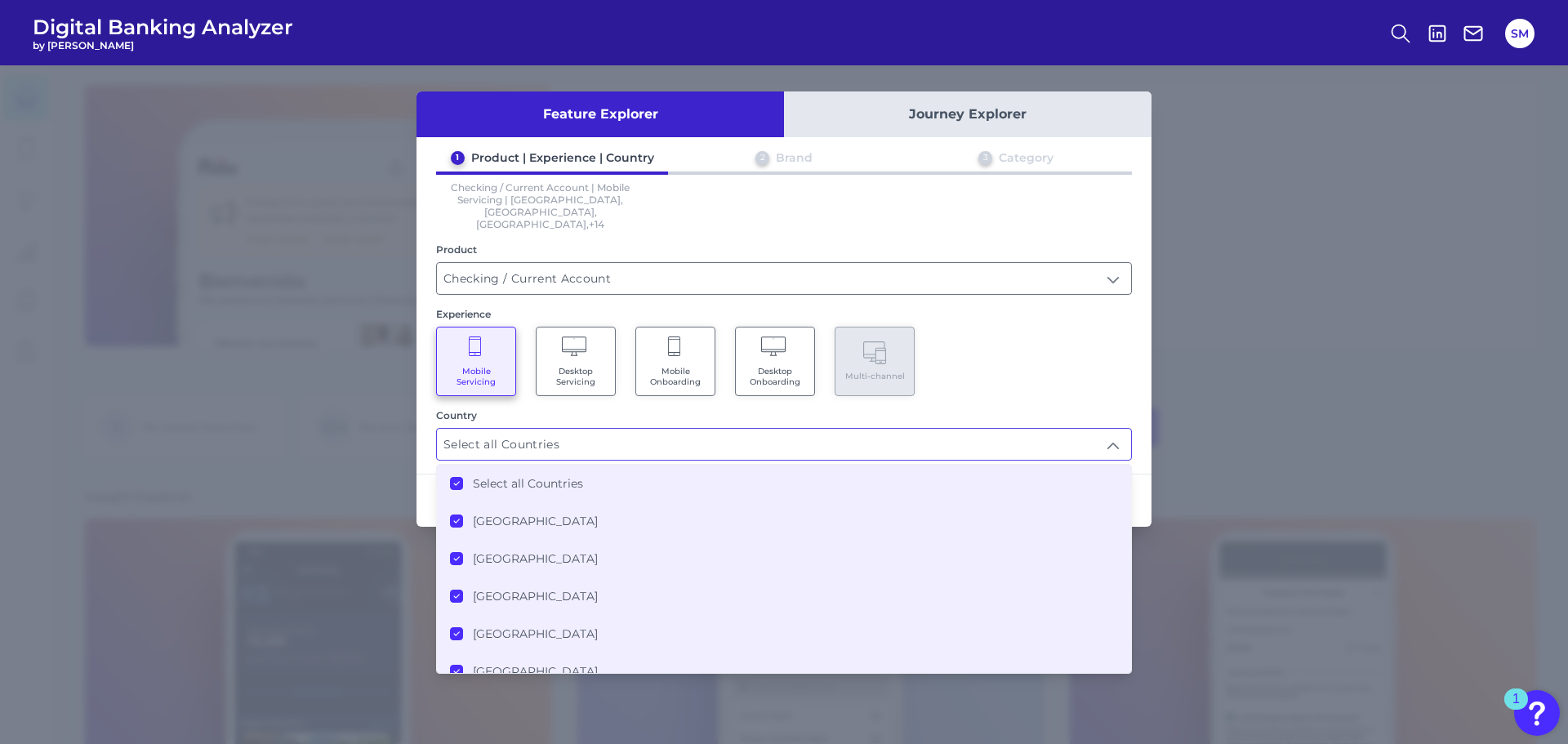
click at [482, 464] on li "Select all Countries" at bounding box center [784, 483] width 694 height 38
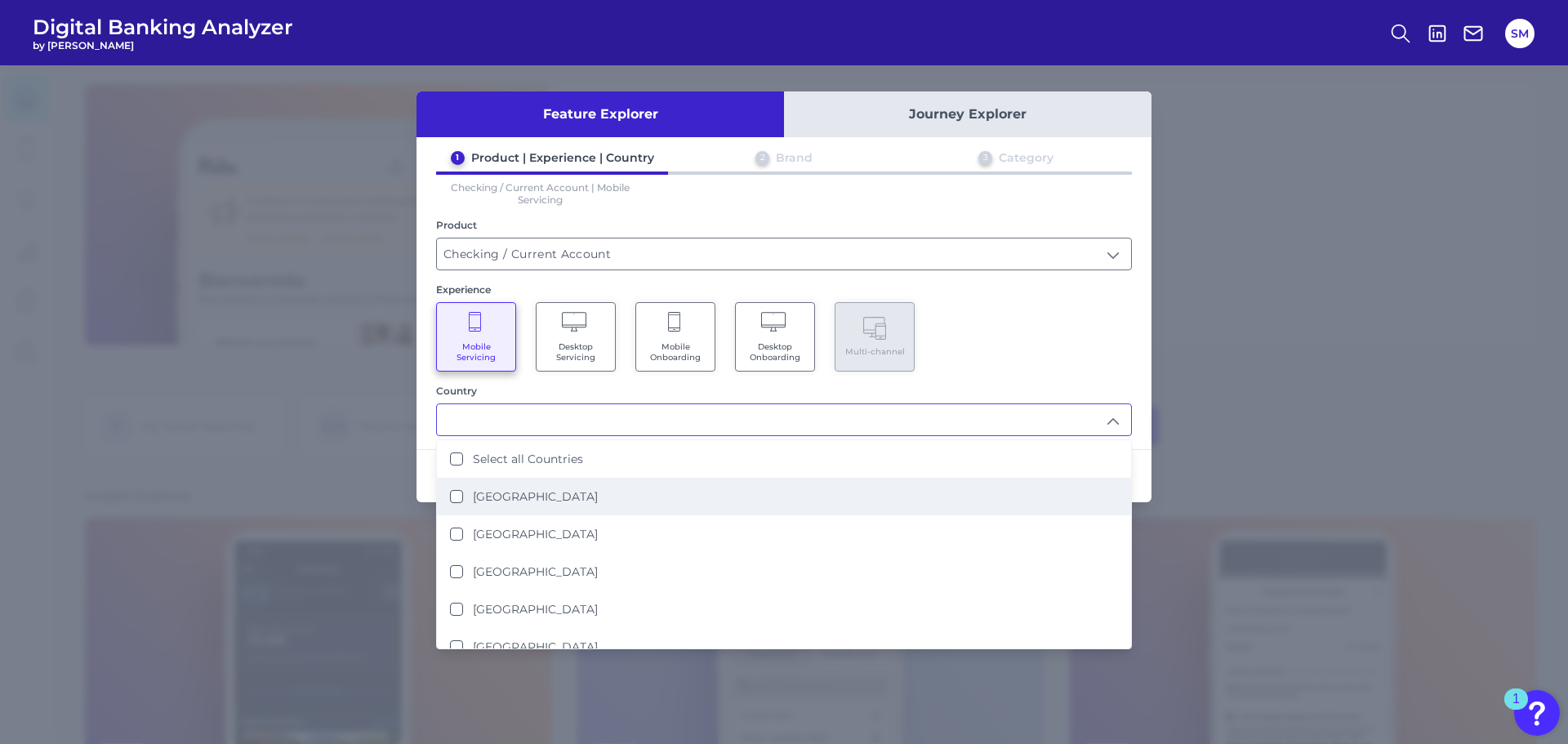
click at [503, 493] on label "[GEOGRAPHIC_DATA]" at bounding box center [536, 495] width 125 height 15
type input "[GEOGRAPHIC_DATA]"
click at [1045, 329] on div "Mobile Servicing Desktop Servicing Mobile Onboarding Desktop Onboarding Multi-c…" at bounding box center [784, 336] width 696 height 69
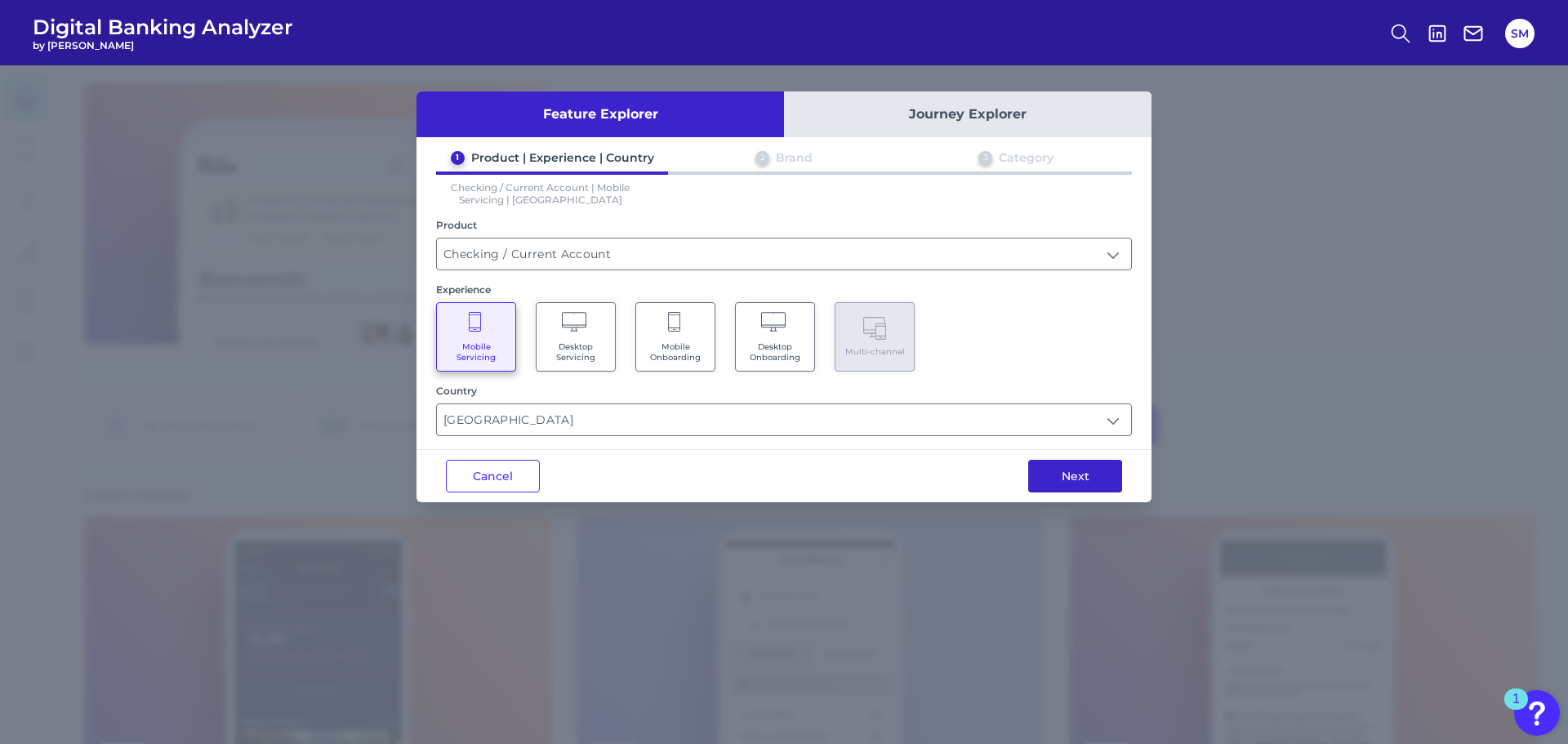
click at [1092, 465] on button "Next" at bounding box center [1075, 475] width 94 height 32
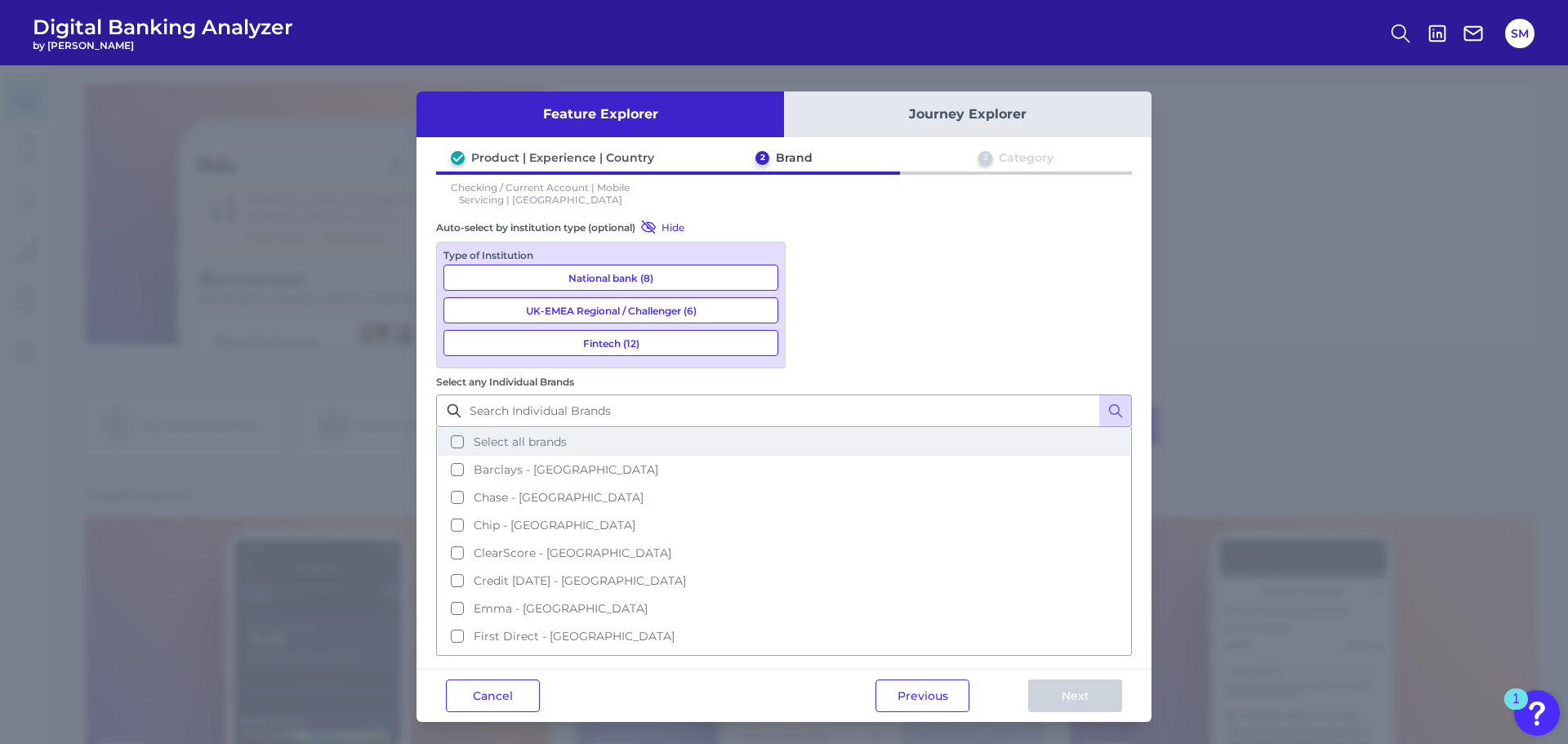
click at [567, 434] on span "Select all brands" at bounding box center [519, 441] width 93 height 15
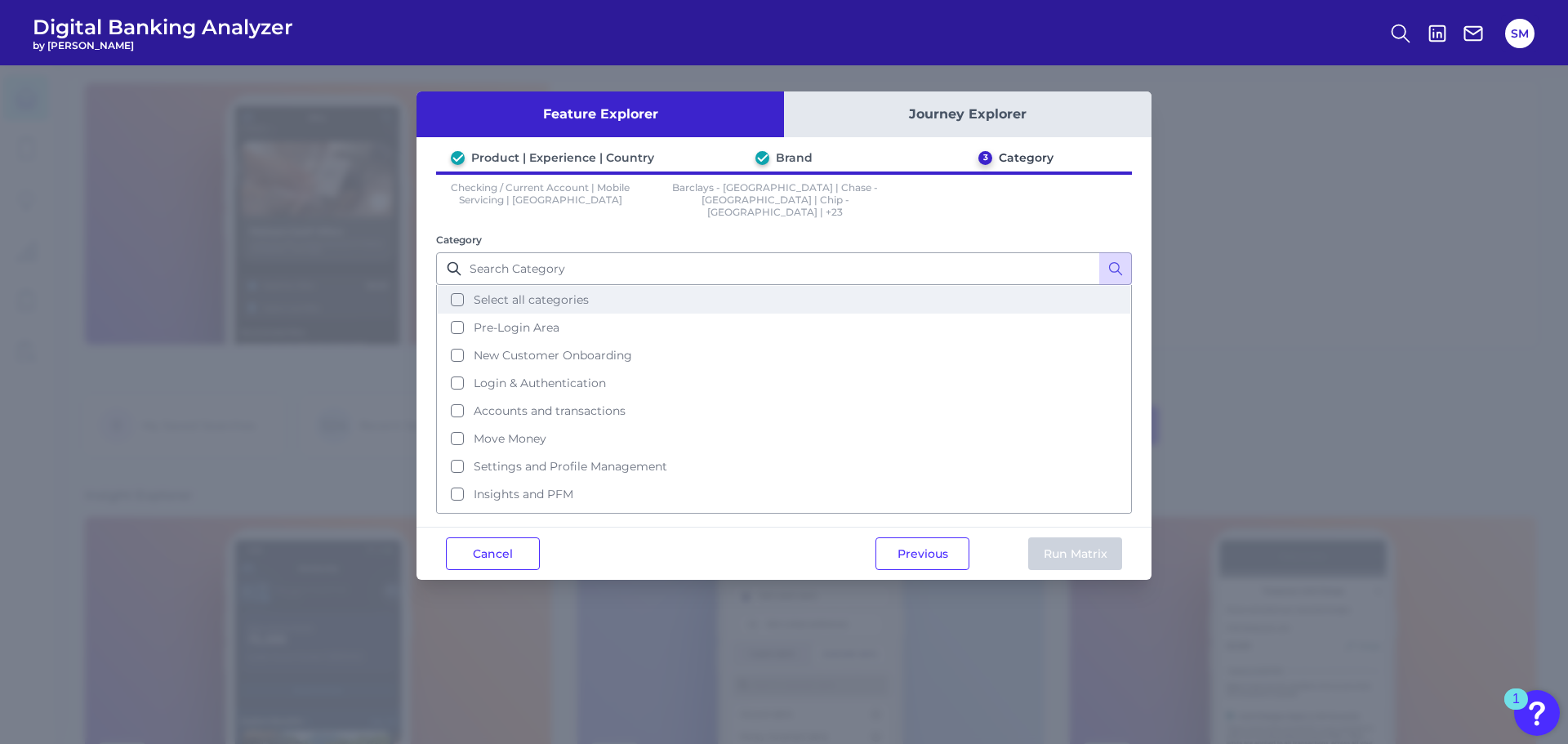
click at [592, 298] on button "Select all categories" at bounding box center [784, 299] width 693 height 27
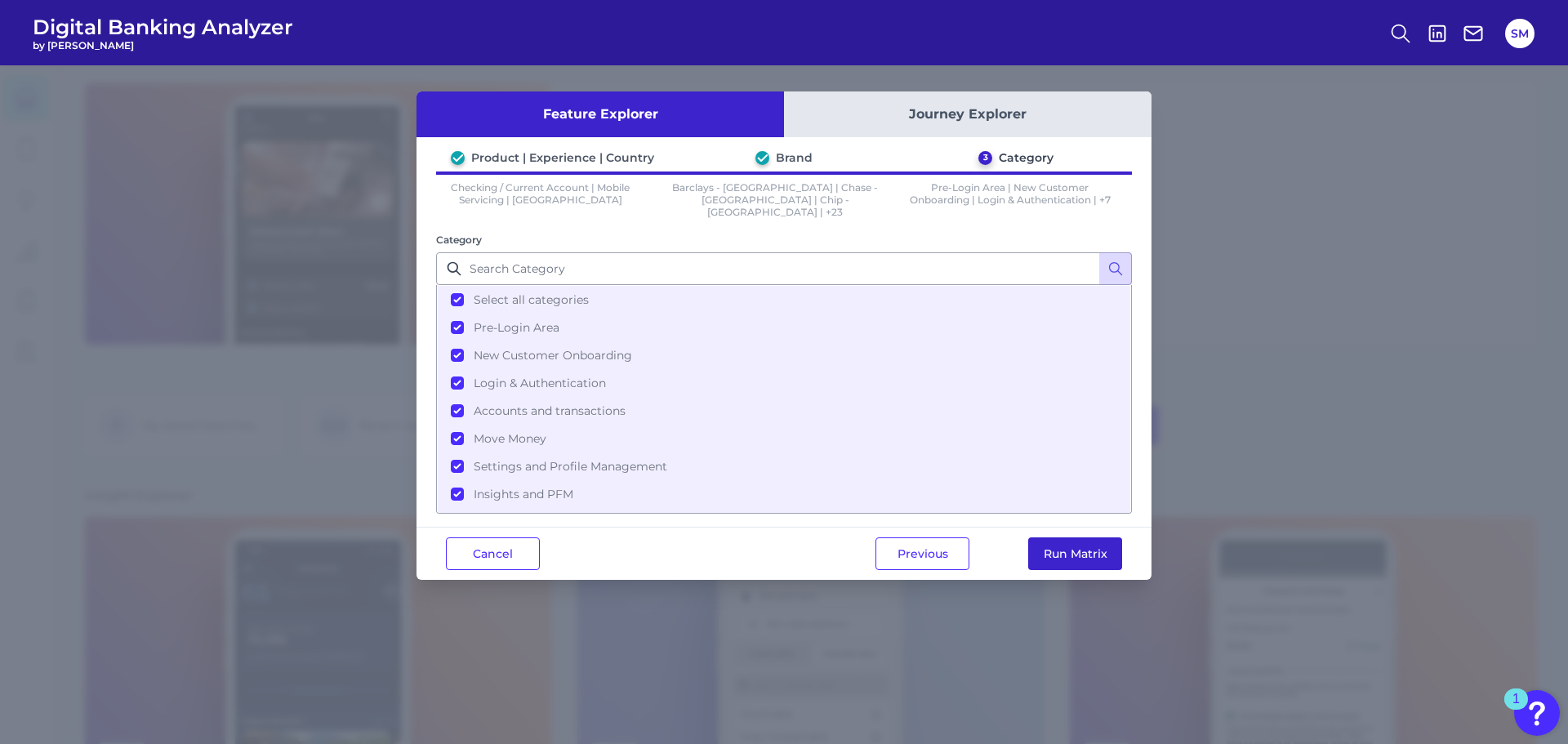
click at [1073, 546] on button "Run Matrix" at bounding box center [1075, 553] width 94 height 32
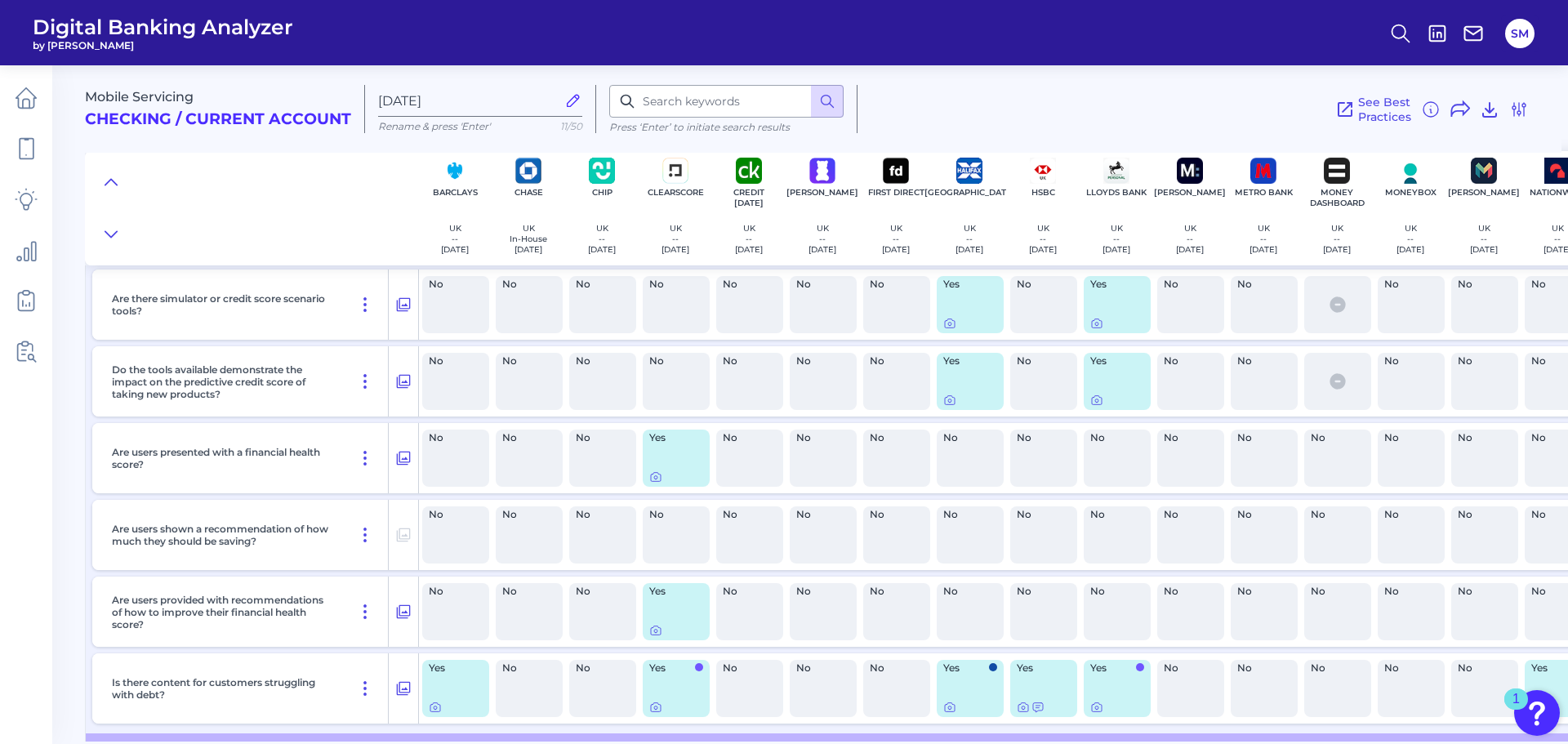
scroll to position [23885, 0]
